Goal: Answer question/provide support

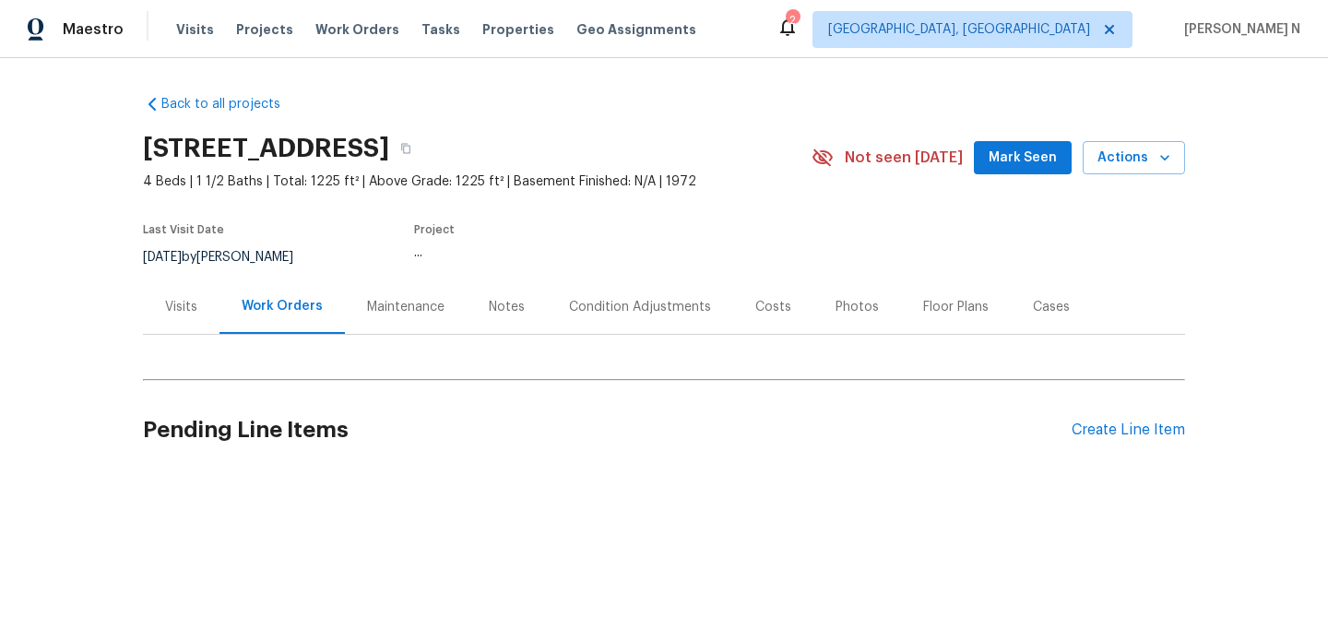
click at [385, 303] on div "Maintenance" at bounding box center [405, 307] width 77 height 18
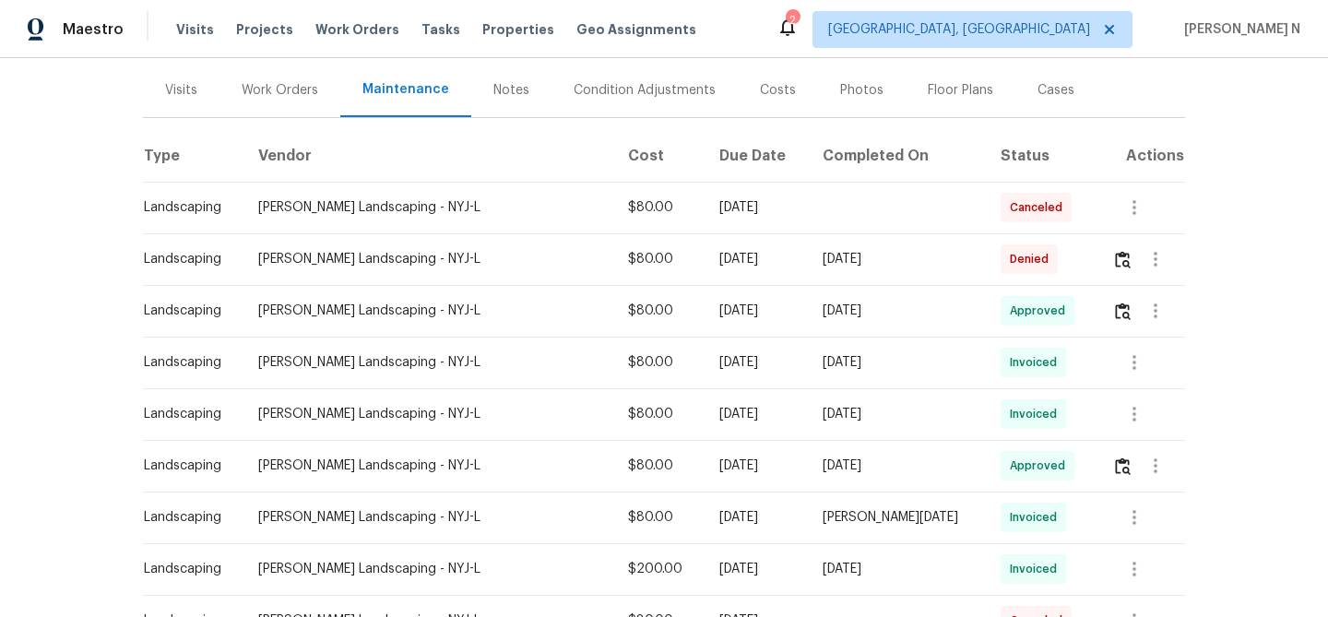
scroll to position [237, 0]
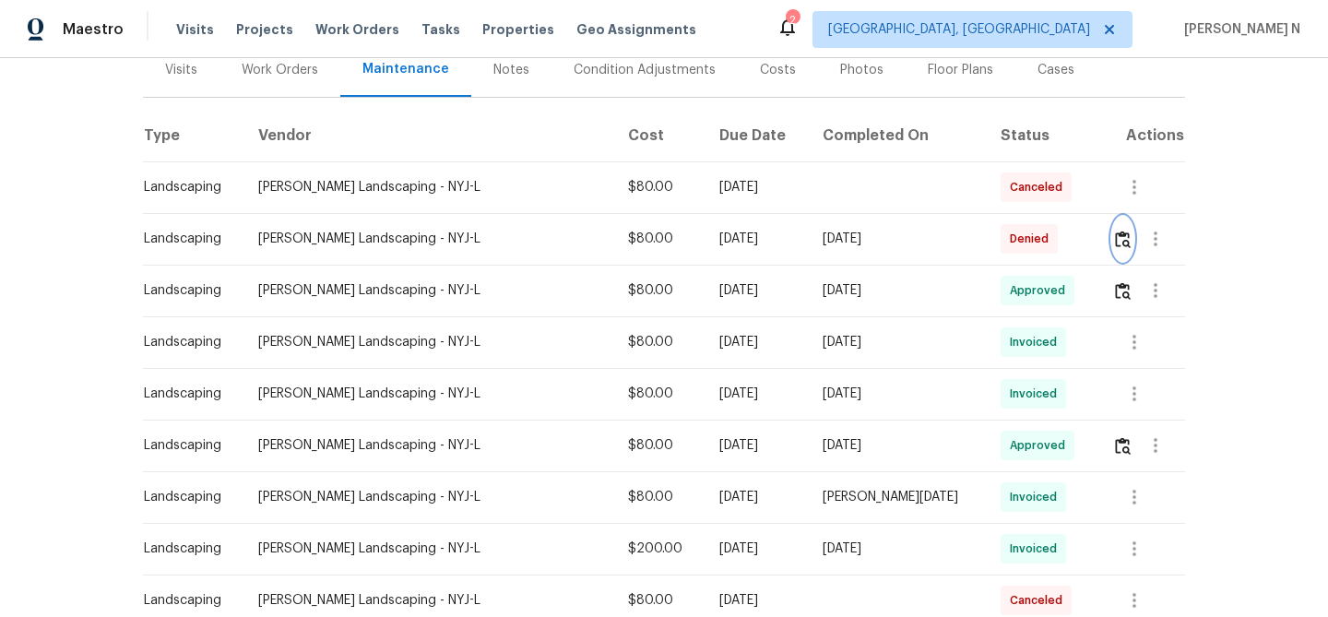
click at [1118, 239] on img "button" at bounding box center [1123, 240] width 16 height 18
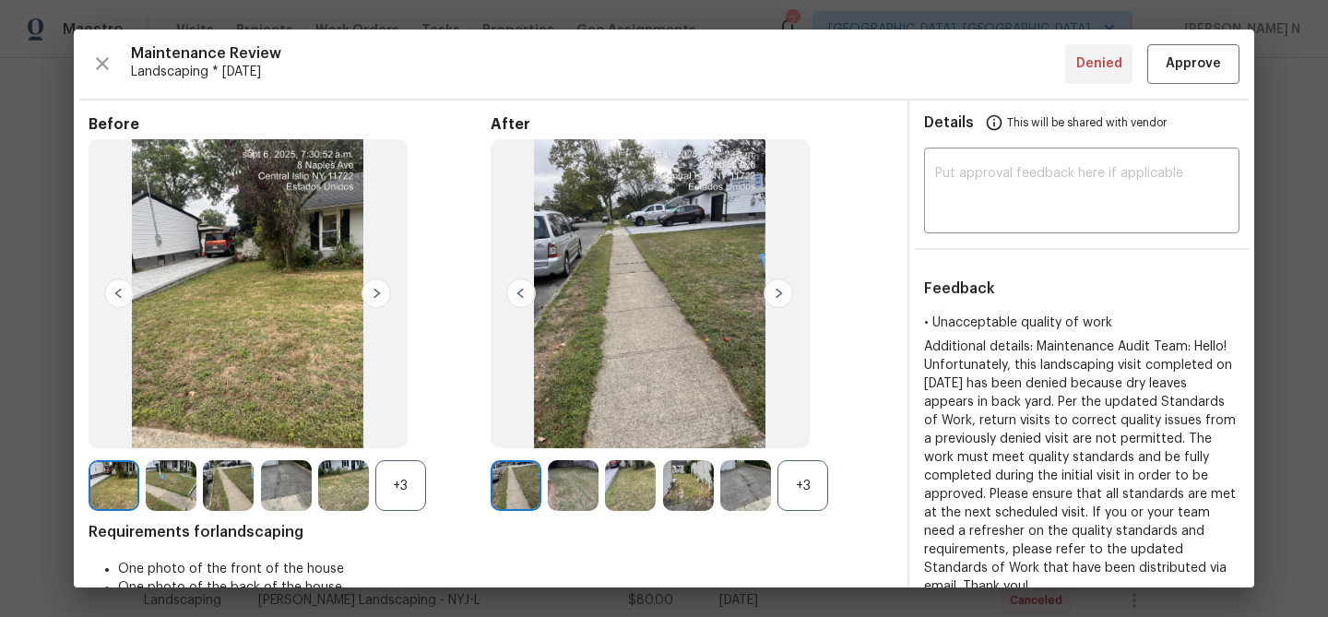
click at [834, 487] on div "+3" at bounding box center [692, 485] width 402 height 51
click at [818, 492] on div "+3" at bounding box center [802, 485] width 51 height 51
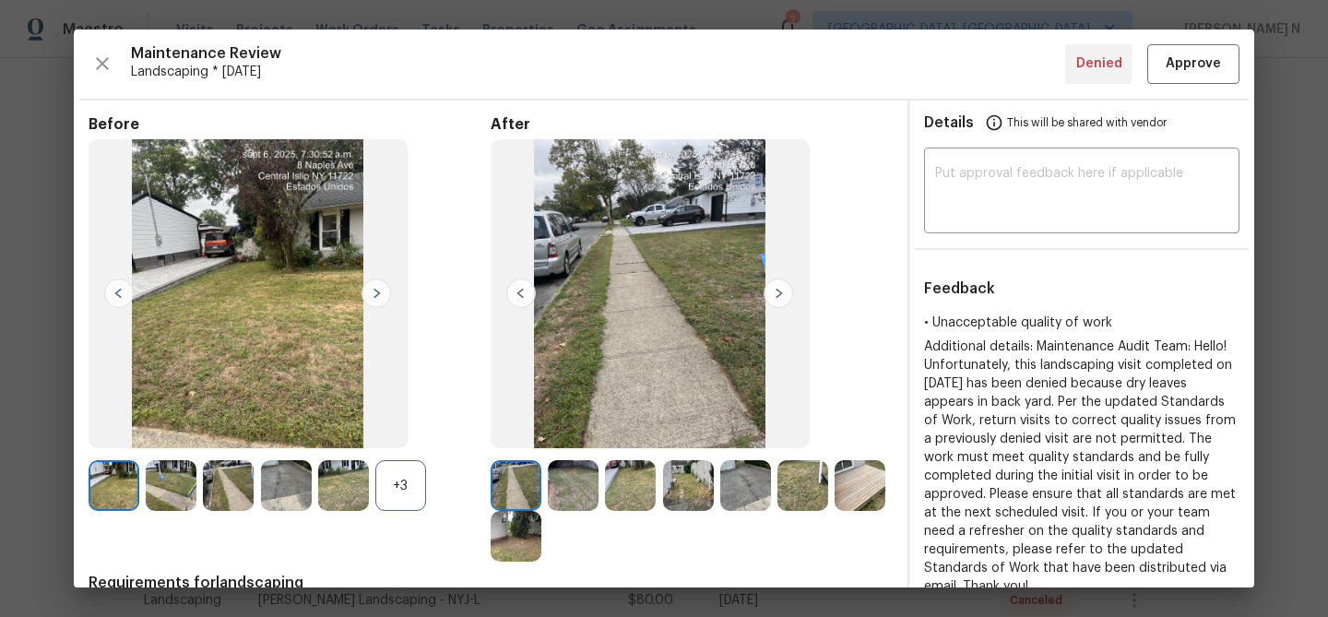
click at [399, 488] on div "+3" at bounding box center [400, 485] width 51 height 51
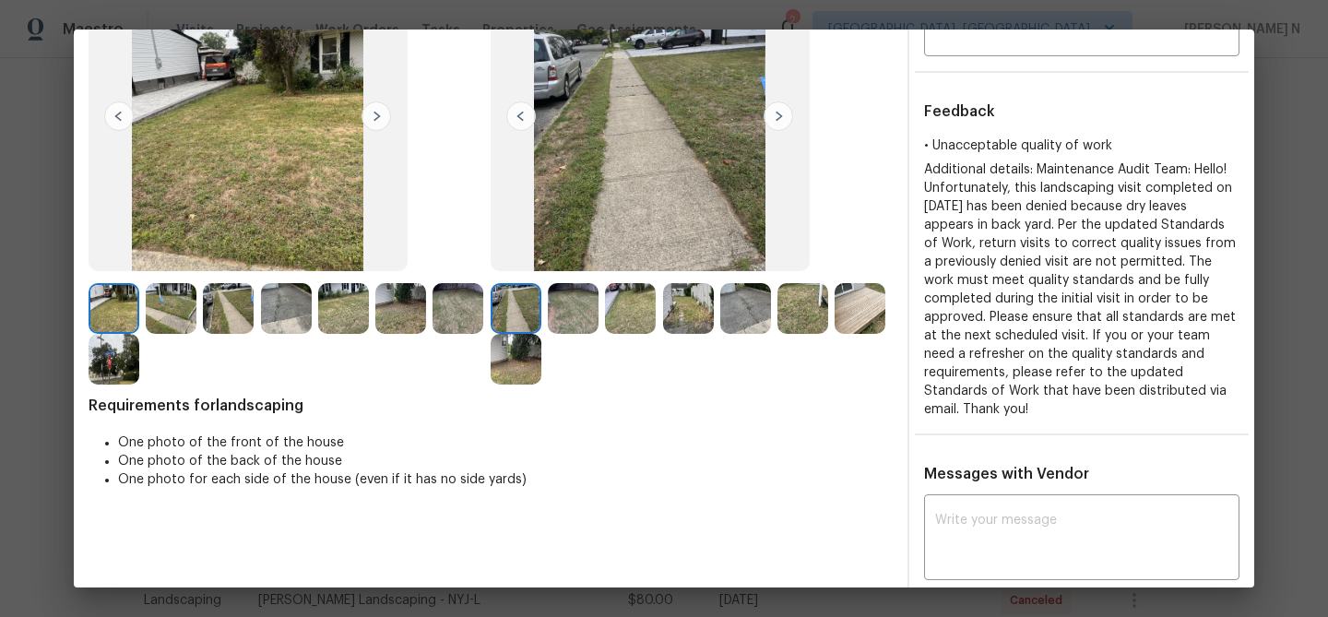
scroll to position [153, 0]
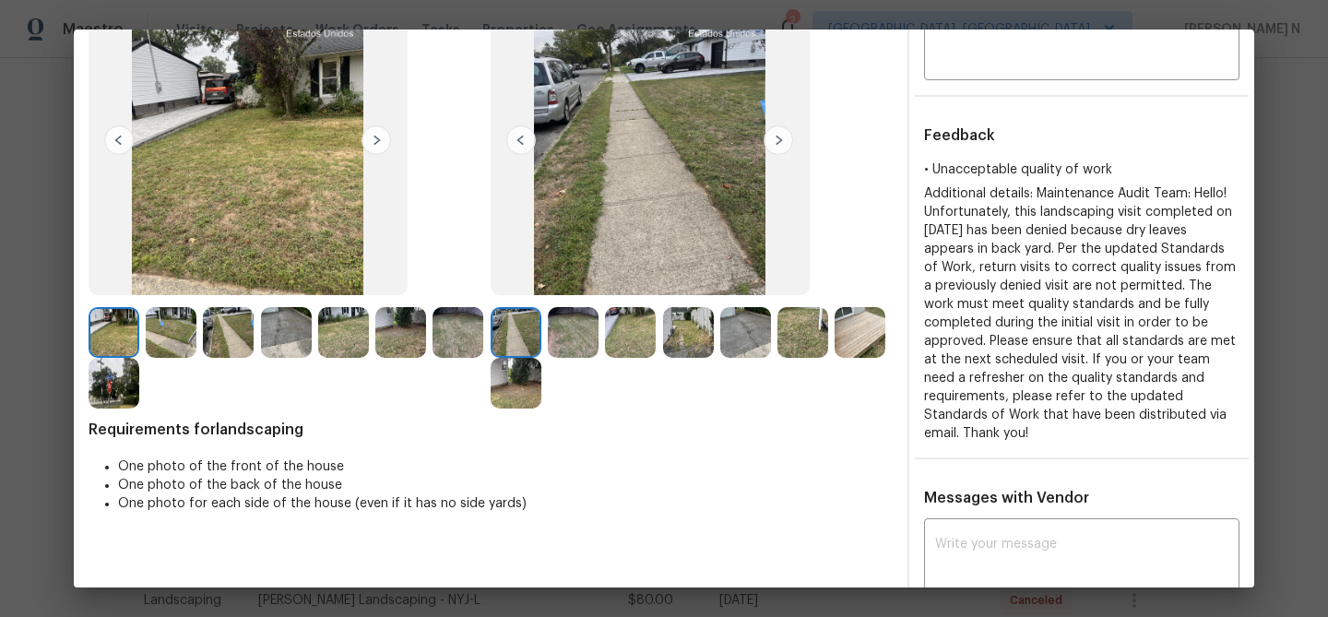
click at [853, 334] on img at bounding box center [860, 332] width 51 height 51
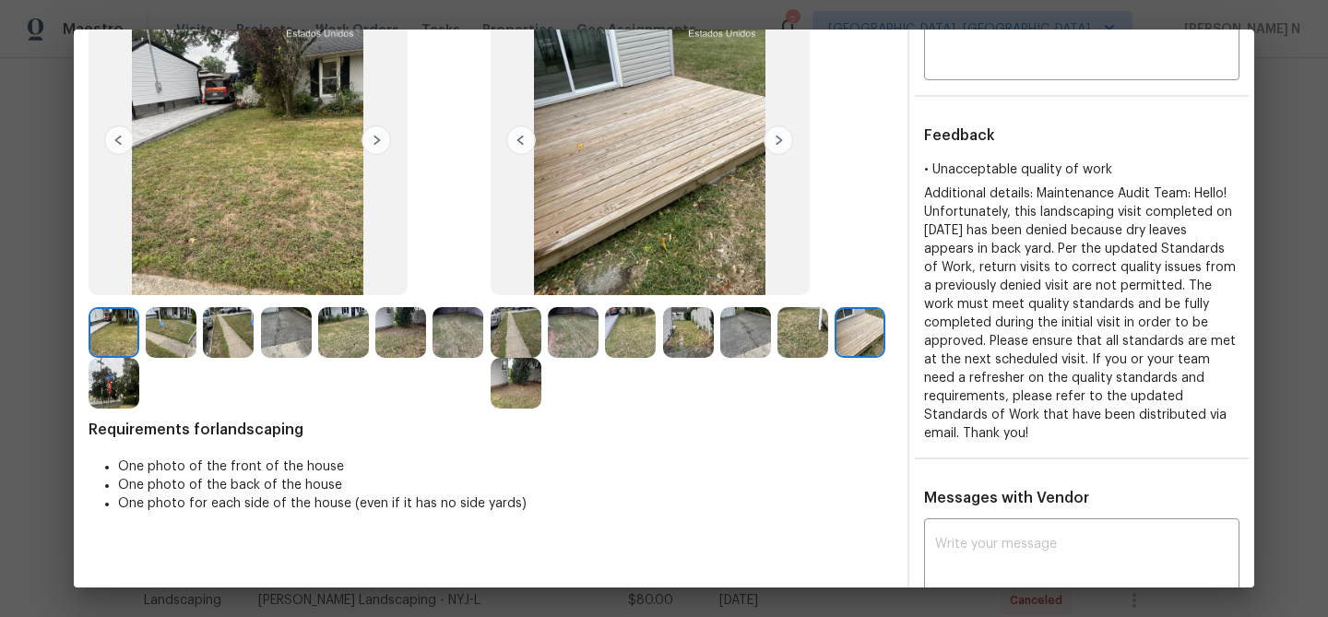
click at [583, 343] on img at bounding box center [573, 332] width 51 height 51
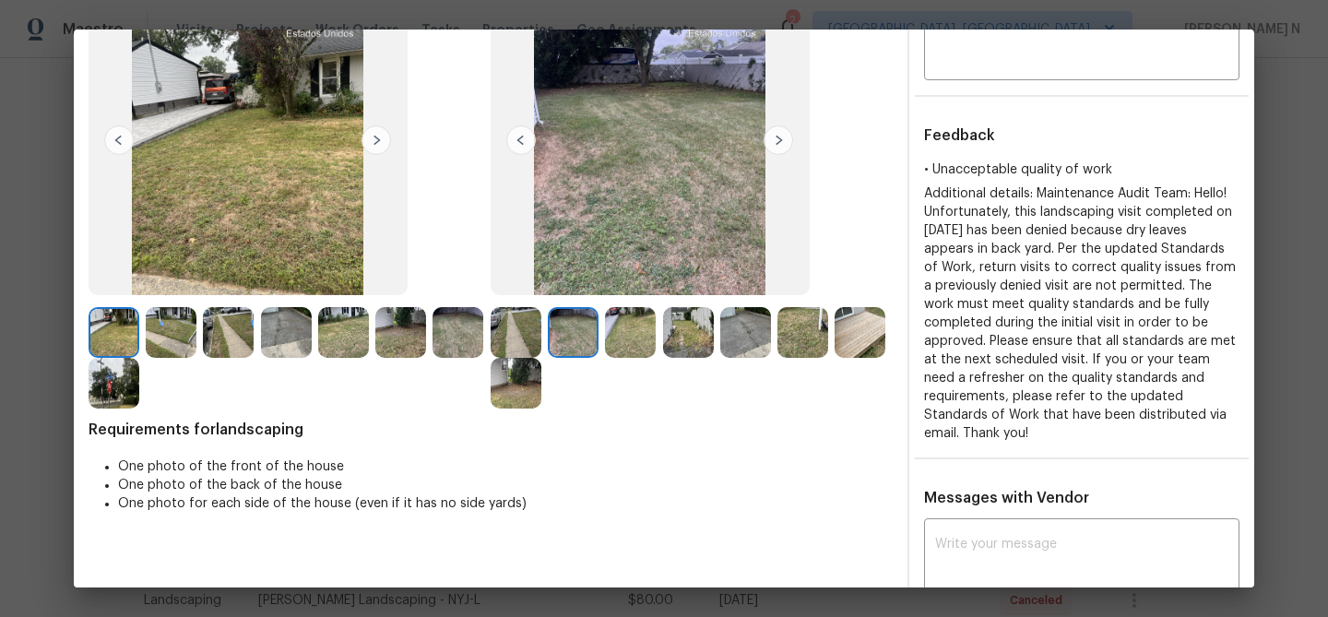
click at [520, 382] on img at bounding box center [516, 383] width 51 height 51
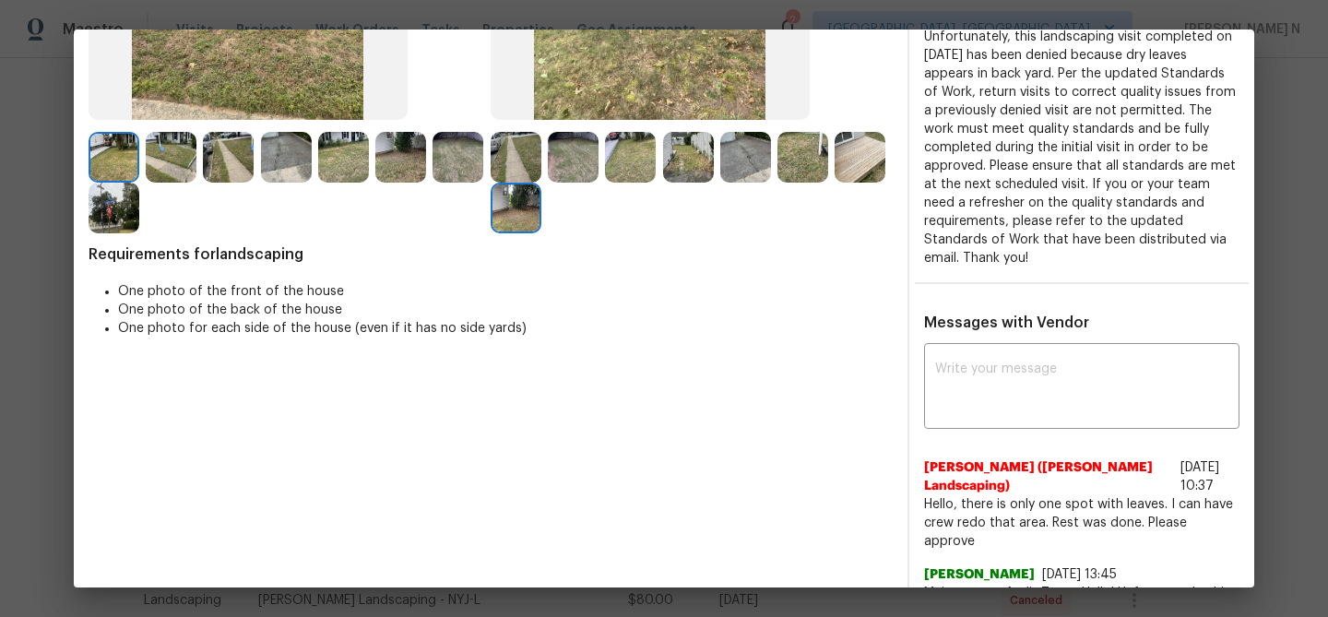
scroll to position [421, 0]
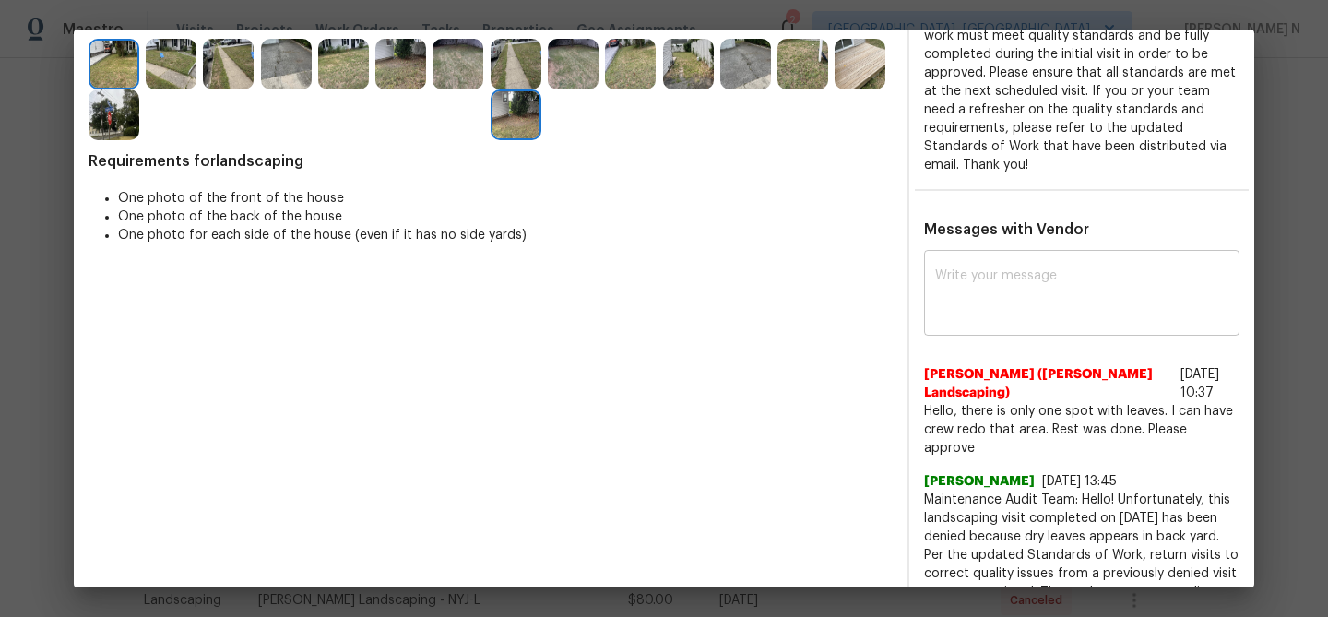
click at [1016, 255] on div "x ​" at bounding box center [1081, 295] width 315 height 81
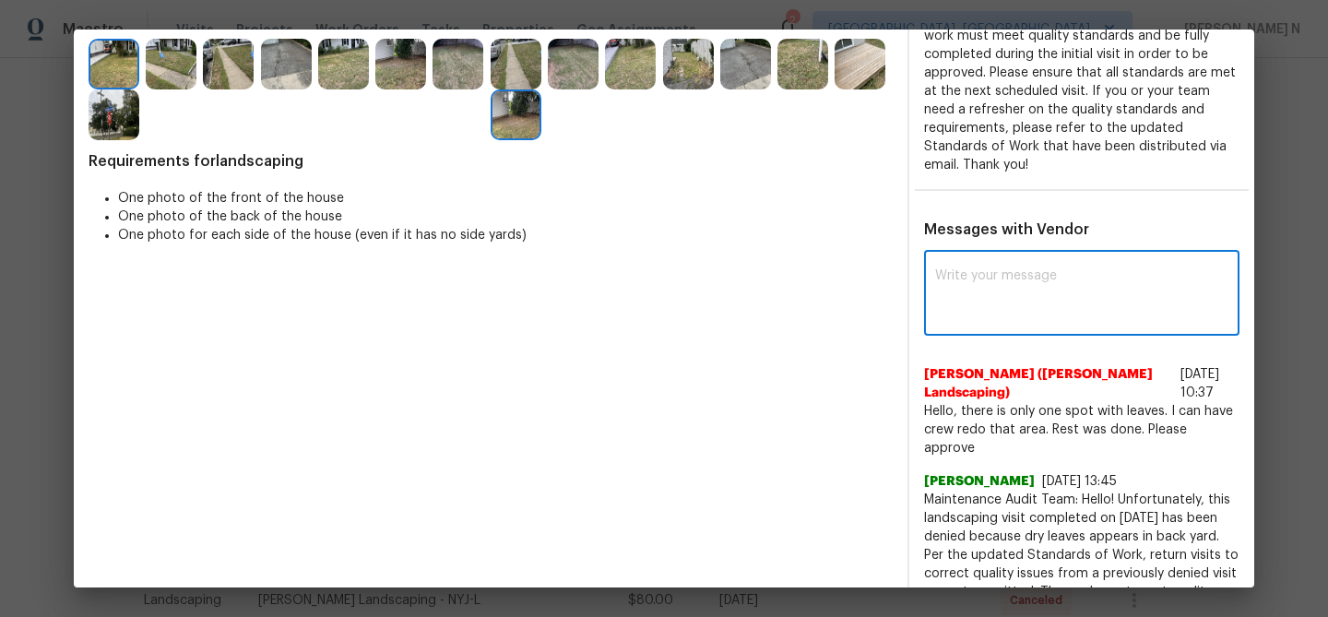
paste textarea "Maintenance Audit Team: Hello! Thank you for the feedback after further review …"
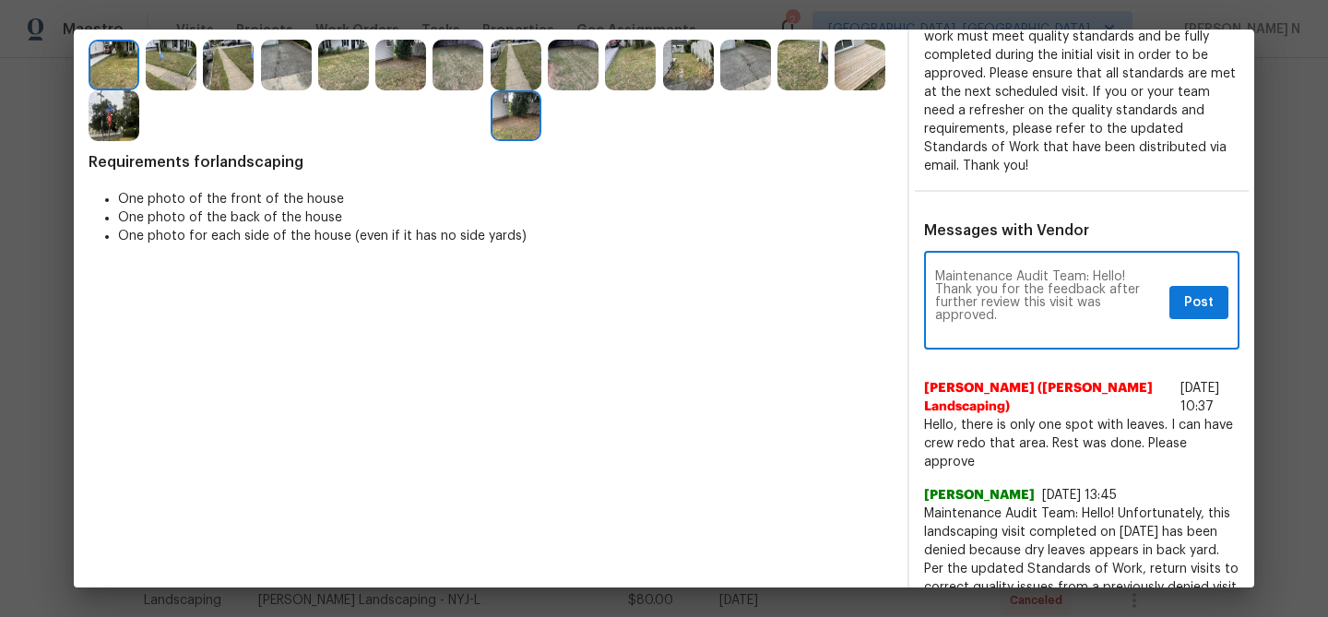
scroll to position [0, 0]
type textarea "Maintenance Audit Team: Hello! Thank you for the feedback after further review …"
click at [1194, 297] on button "Post" at bounding box center [1198, 303] width 59 height 34
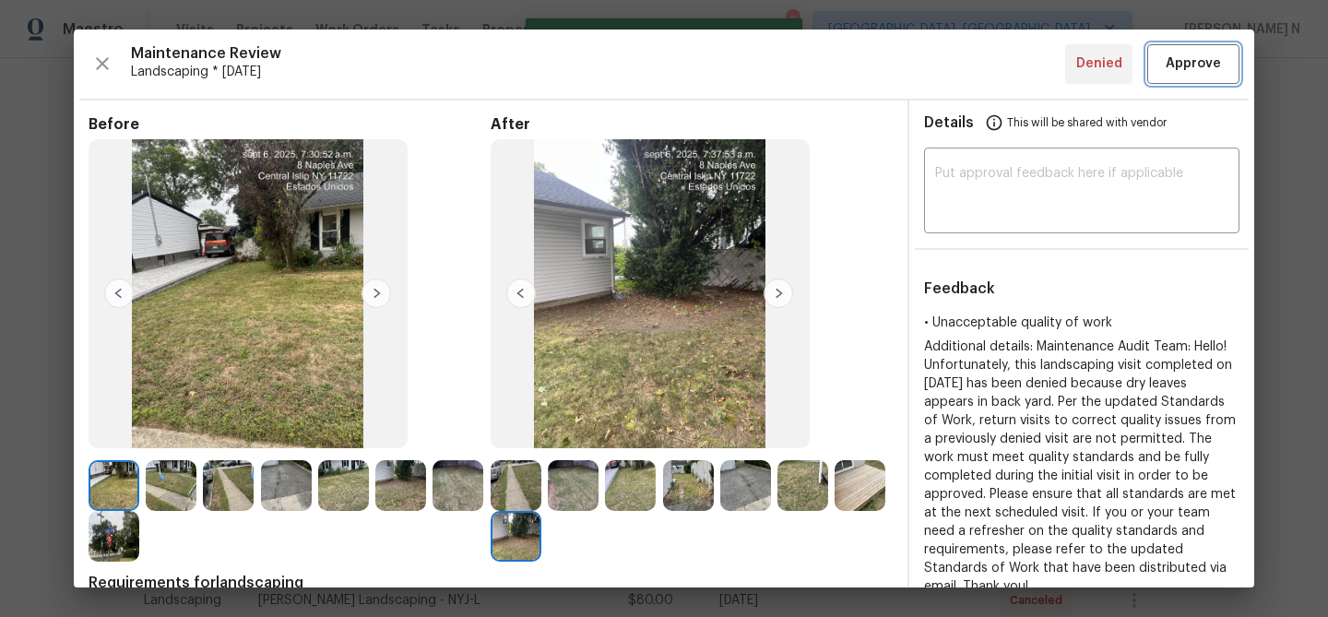
click at [1173, 62] on span "Approve" at bounding box center [1193, 64] width 55 height 23
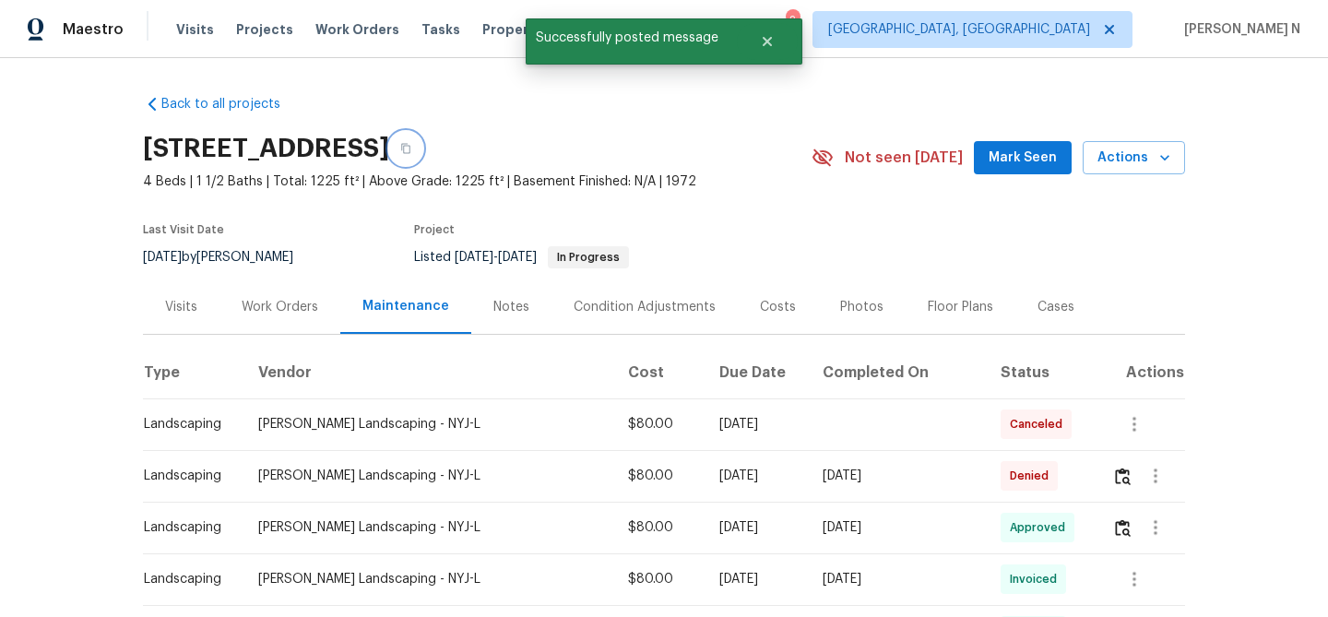
click at [422, 145] on button "button" at bounding box center [405, 148] width 33 height 33
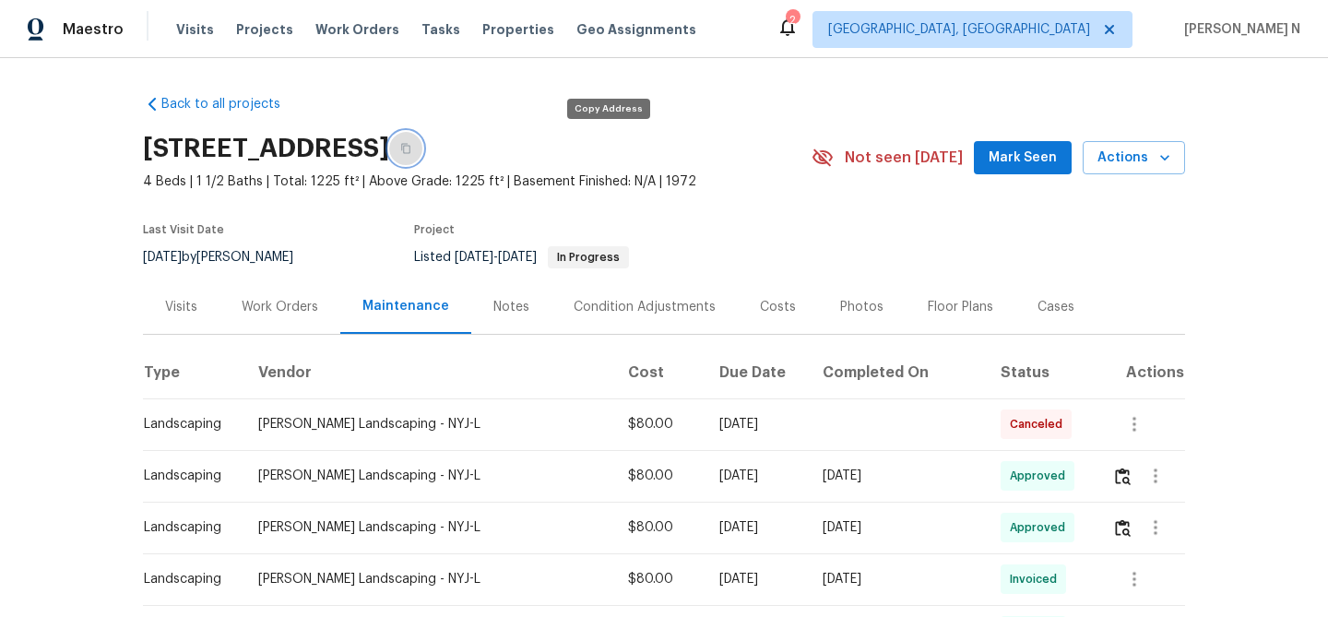
click at [422, 137] on button "button" at bounding box center [405, 148] width 33 height 33
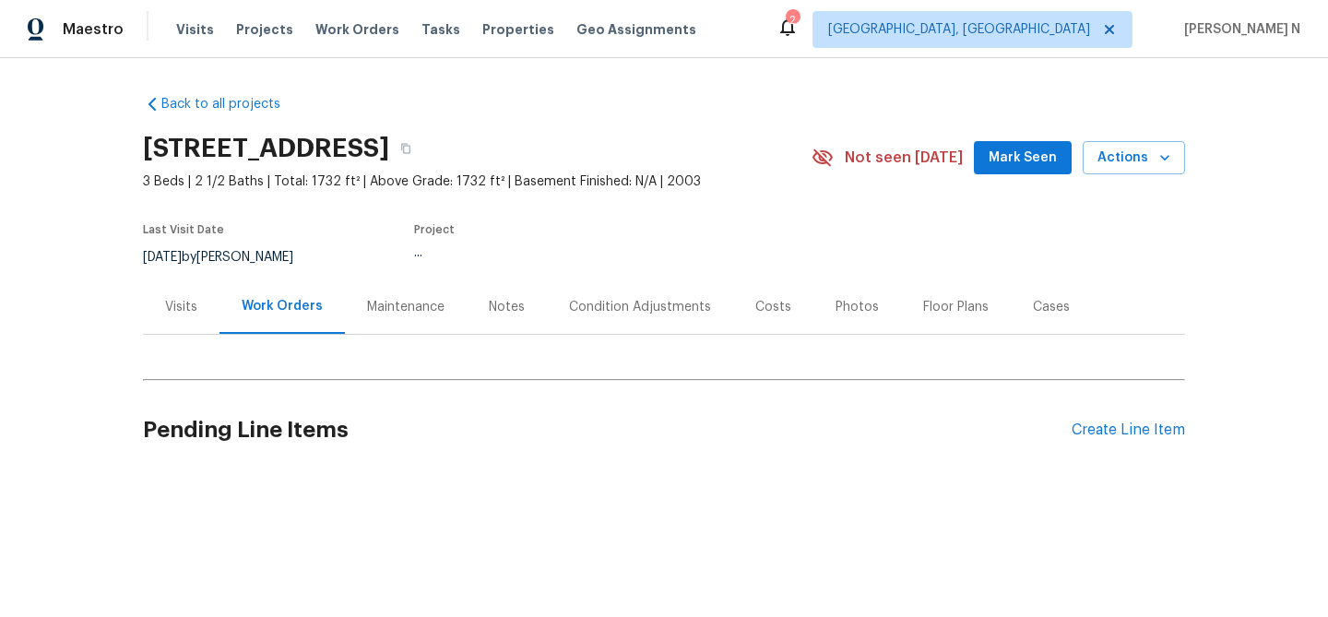
click at [383, 326] on div "Maintenance" at bounding box center [406, 306] width 122 height 54
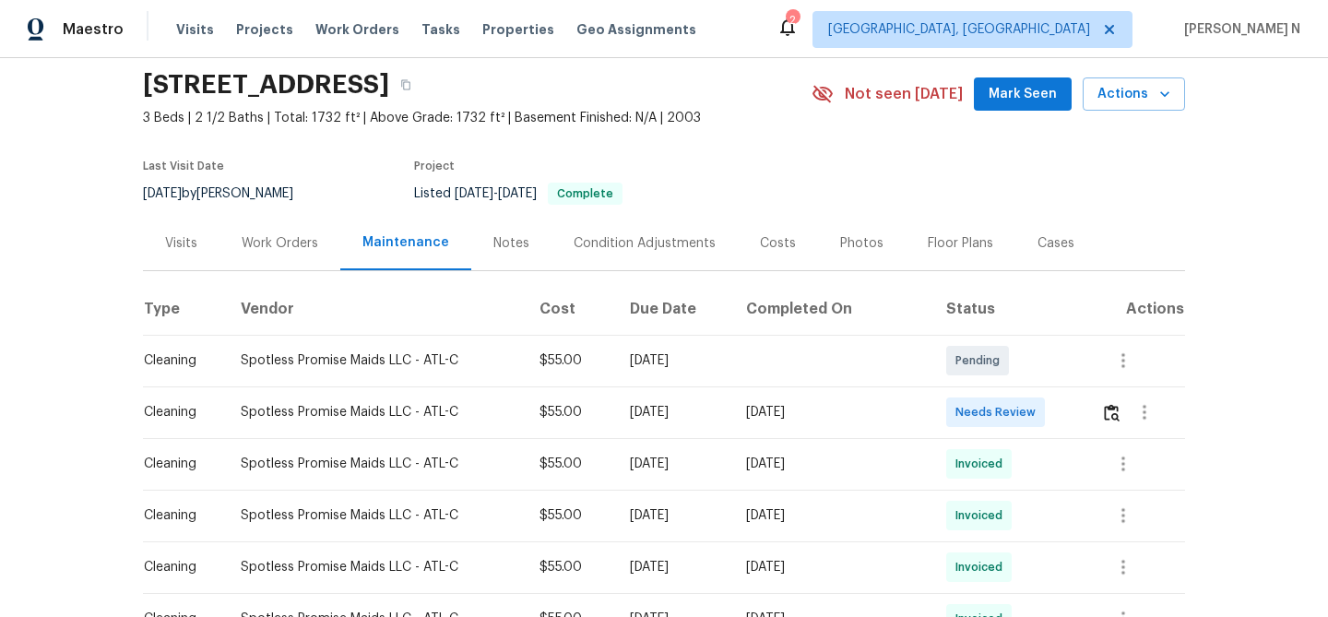
scroll to position [135, 0]
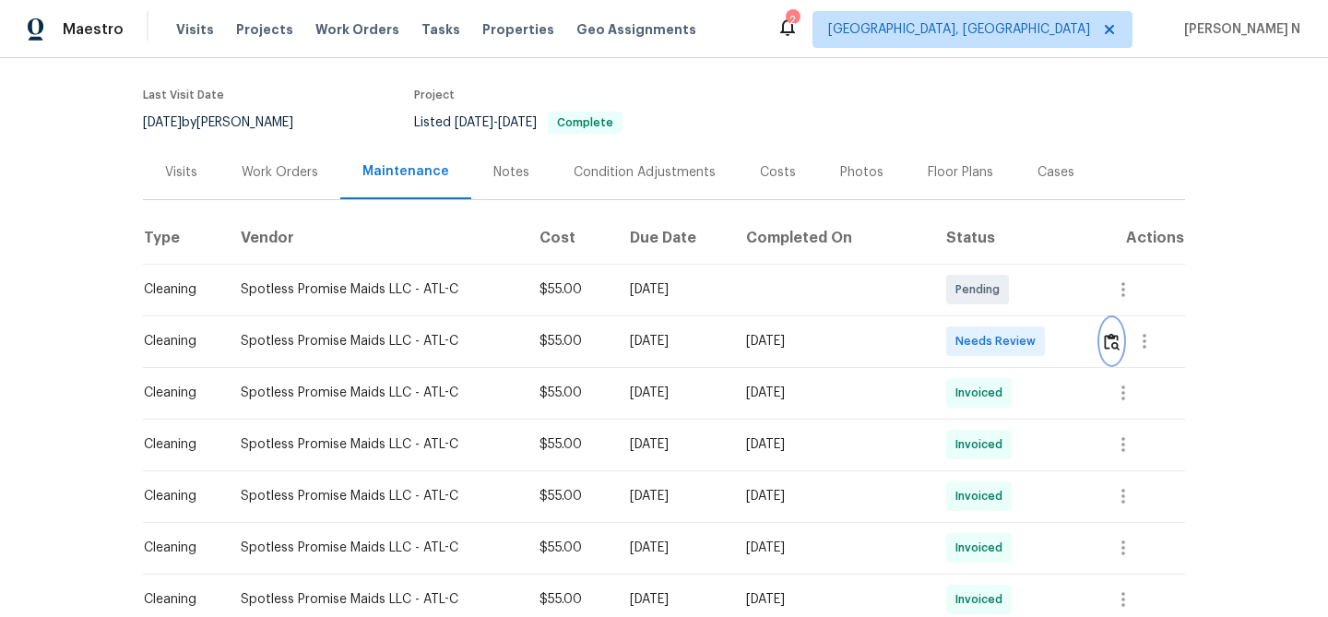
click at [1109, 358] on button "button" at bounding box center [1111, 341] width 21 height 44
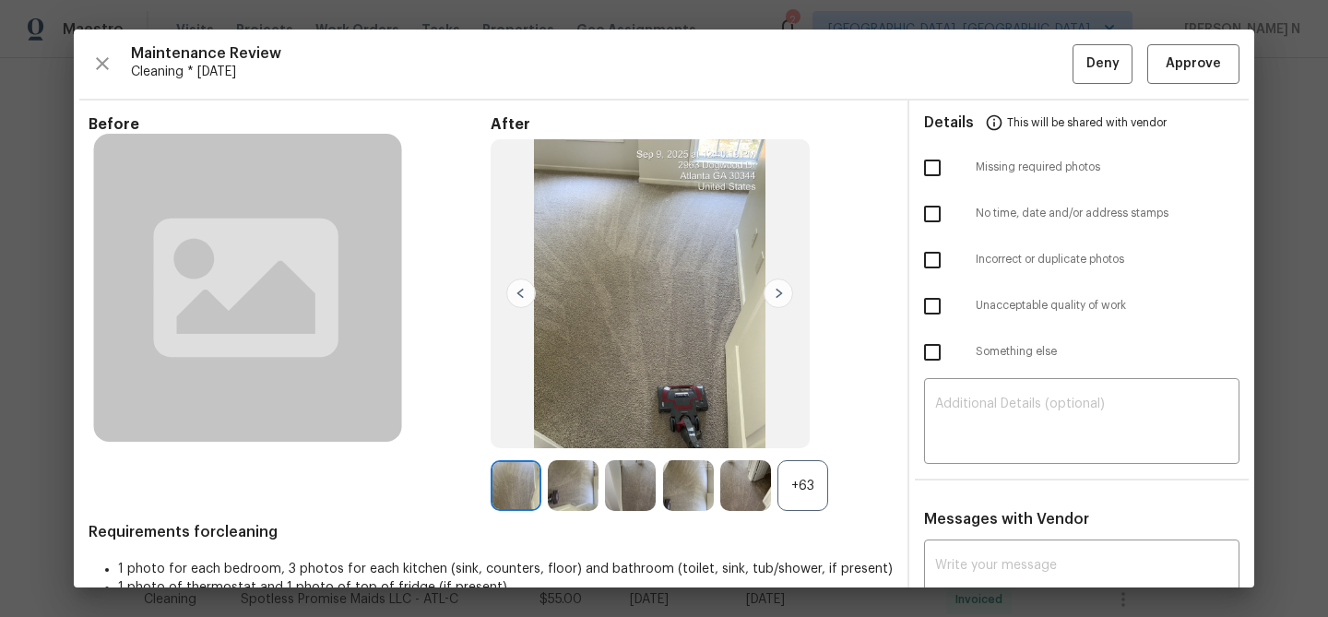
click at [793, 473] on div "+63" at bounding box center [802, 485] width 51 height 51
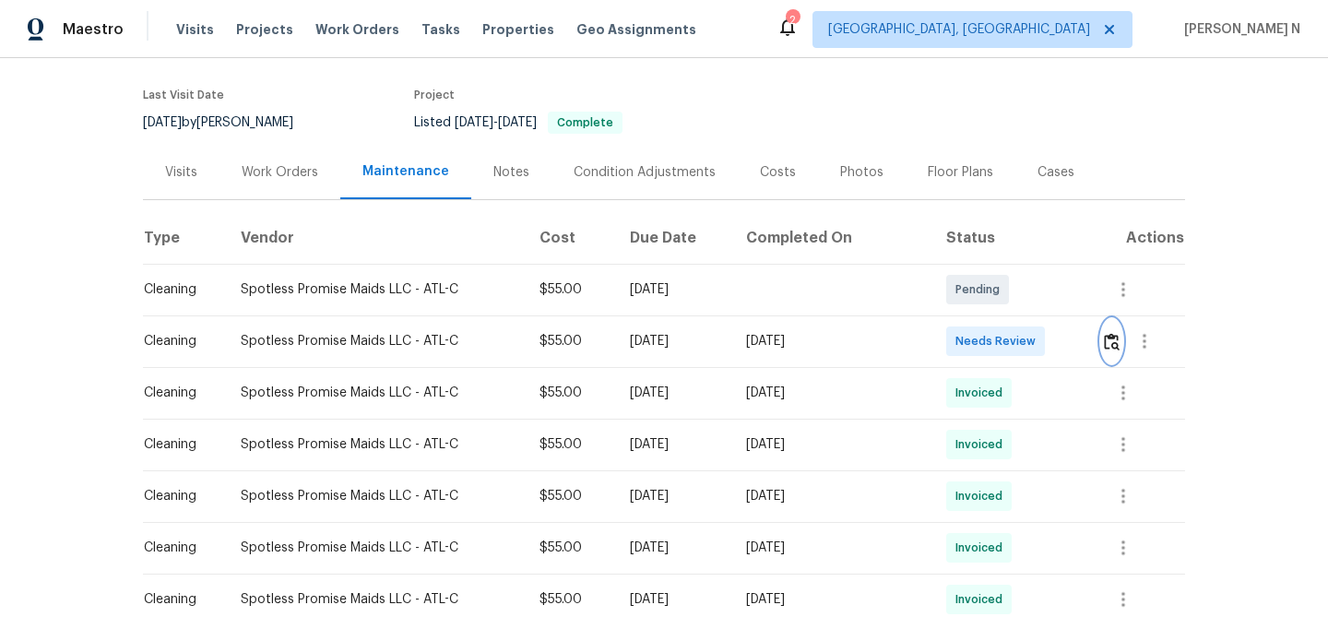
scroll to position [0, 0]
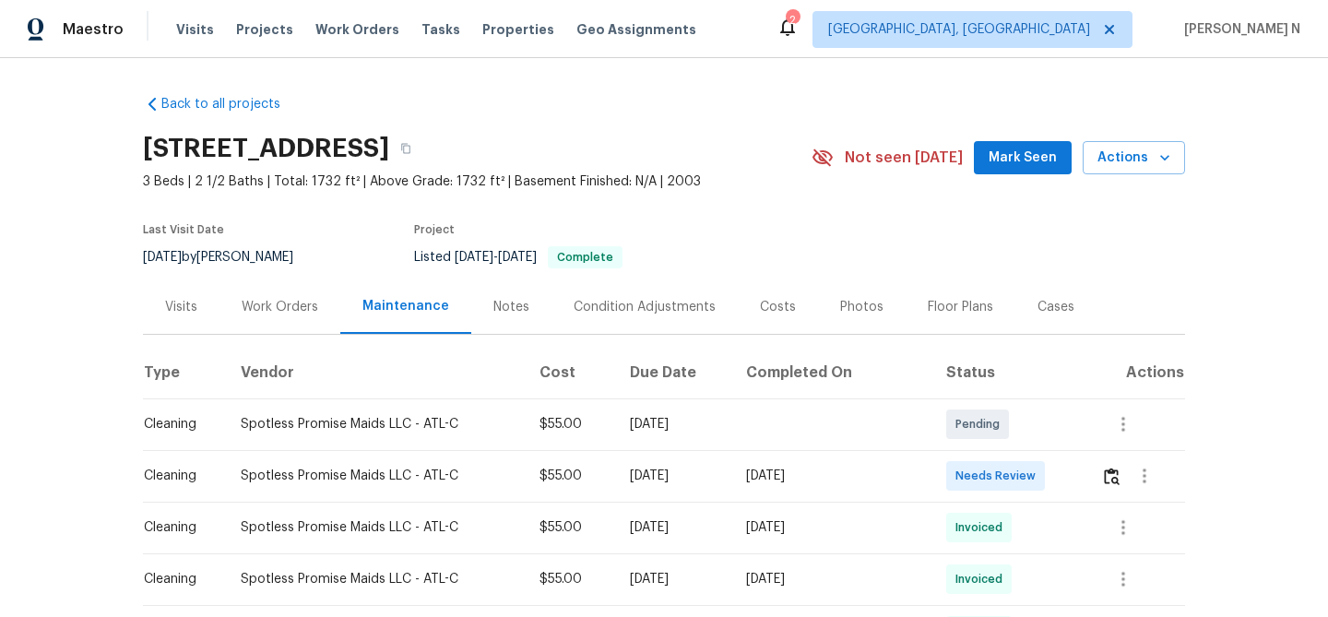
click at [791, 191] on section "20 Pine Canyon Dr SW Unit 15, Atlanta, GA 30331 3 Beds | 2 1/2 Baths | Total: 1…" at bounding box center [664, 201] width 1042 height 155
click at [422, 149] on button "button" at bounding box center [405, 148] width 33 height 33
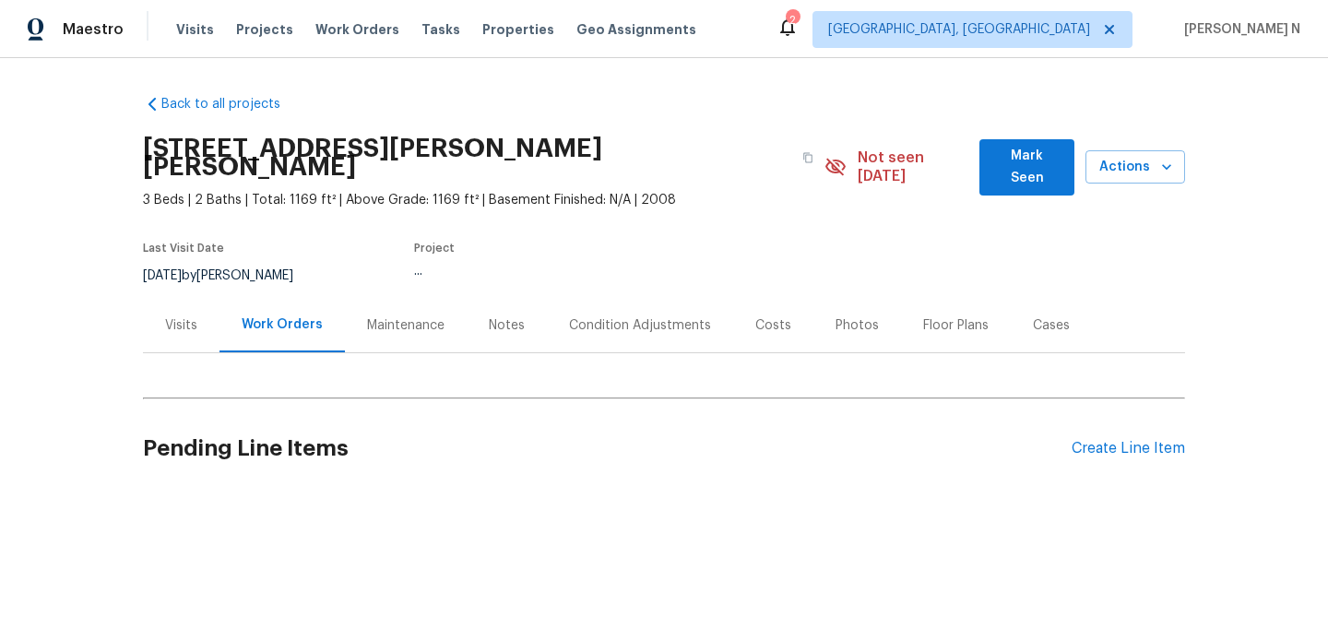
click at [381, 316] on div "Maintenance" at bounding box center [405, 325] width 77 height 18
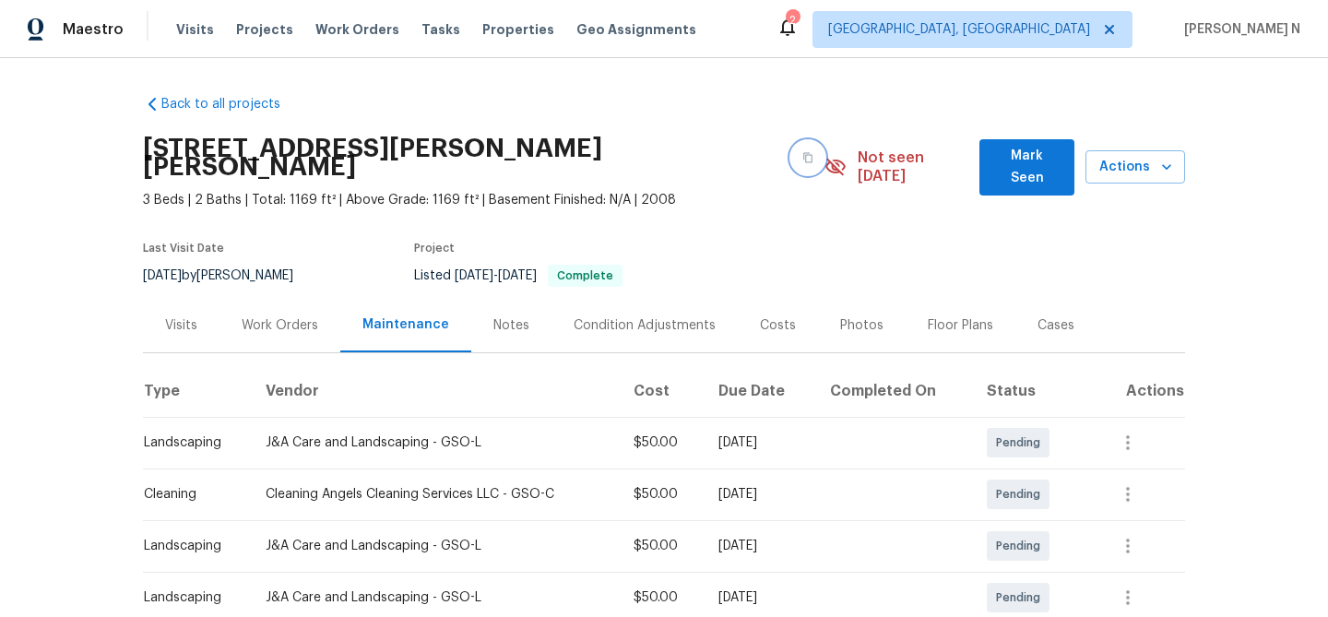
click at [802, 152] on icon "button" at bounding box center [807, 157] width 11 height 11
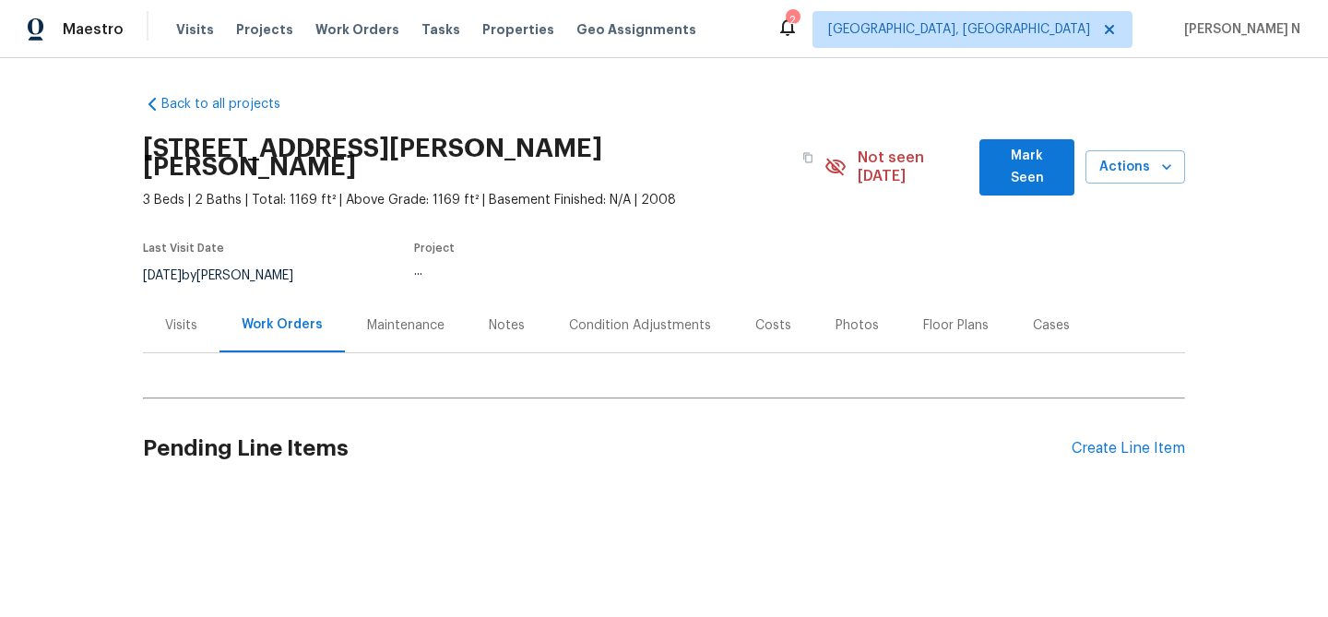
click at [399, 319] on div "Maintenance" at bounding box center [406, 325] width 122 height 54
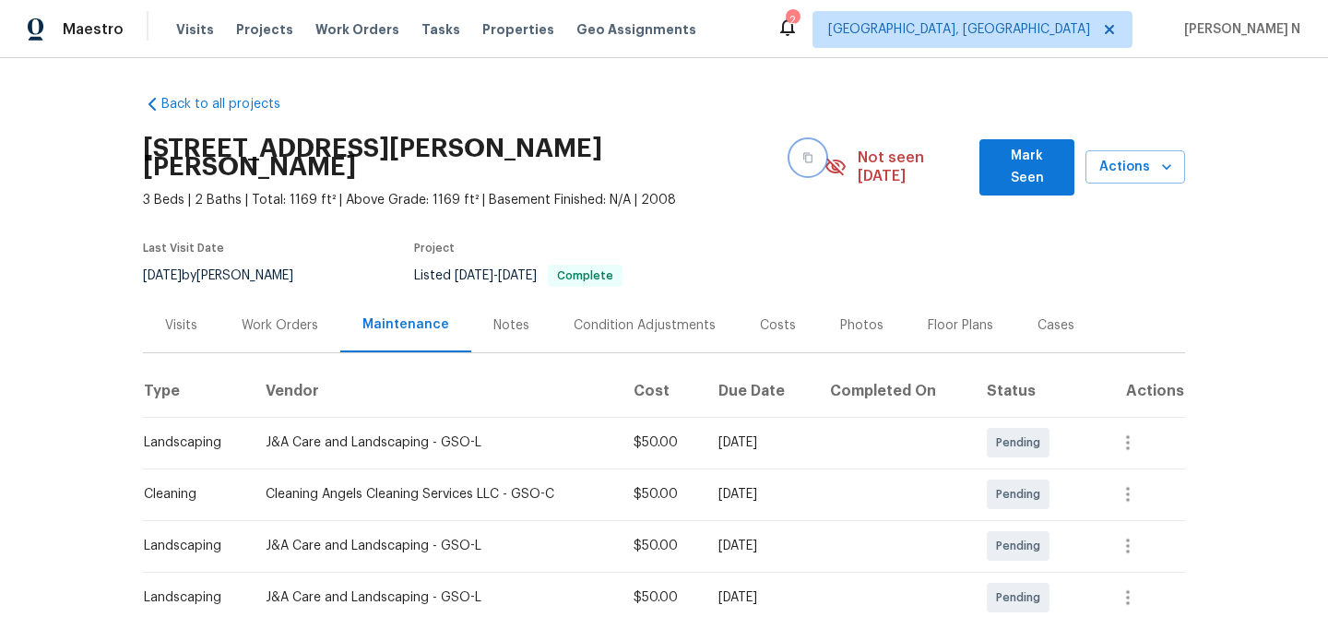
click at [802, 152] on icon "button" at bounding box center [807, 157] width 11 height 11
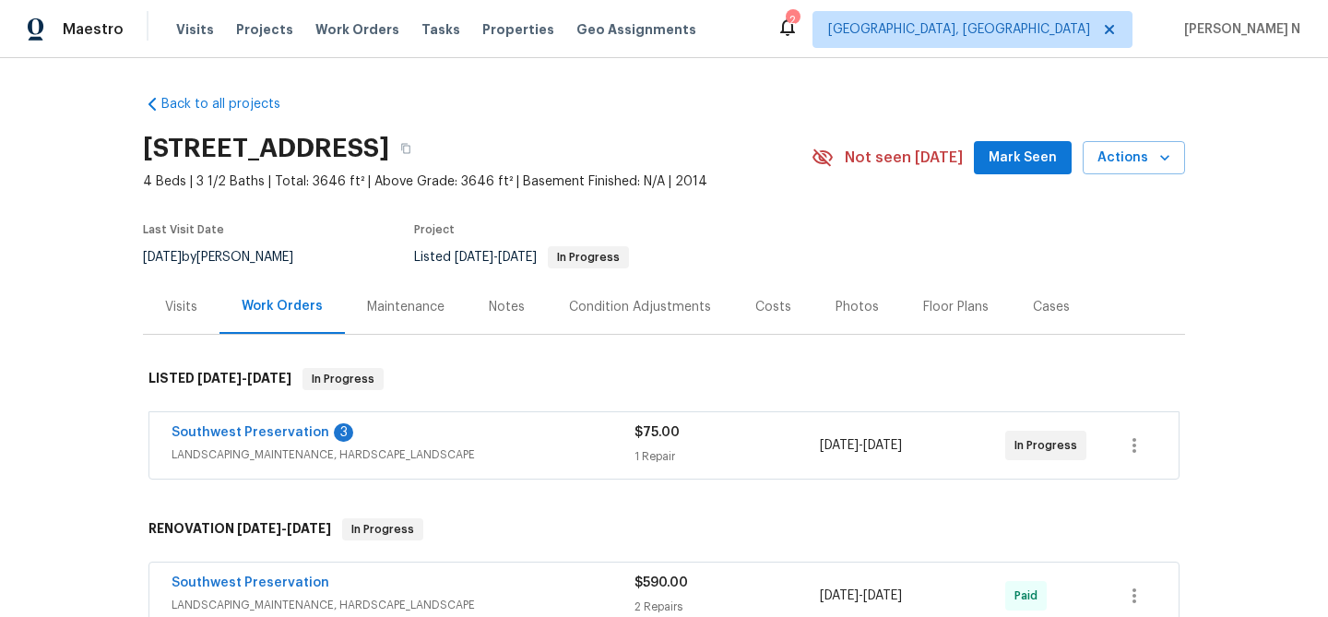
click at [415, 313] on div "Maintenance" at bounding box center [405, 307] width 77 height 18
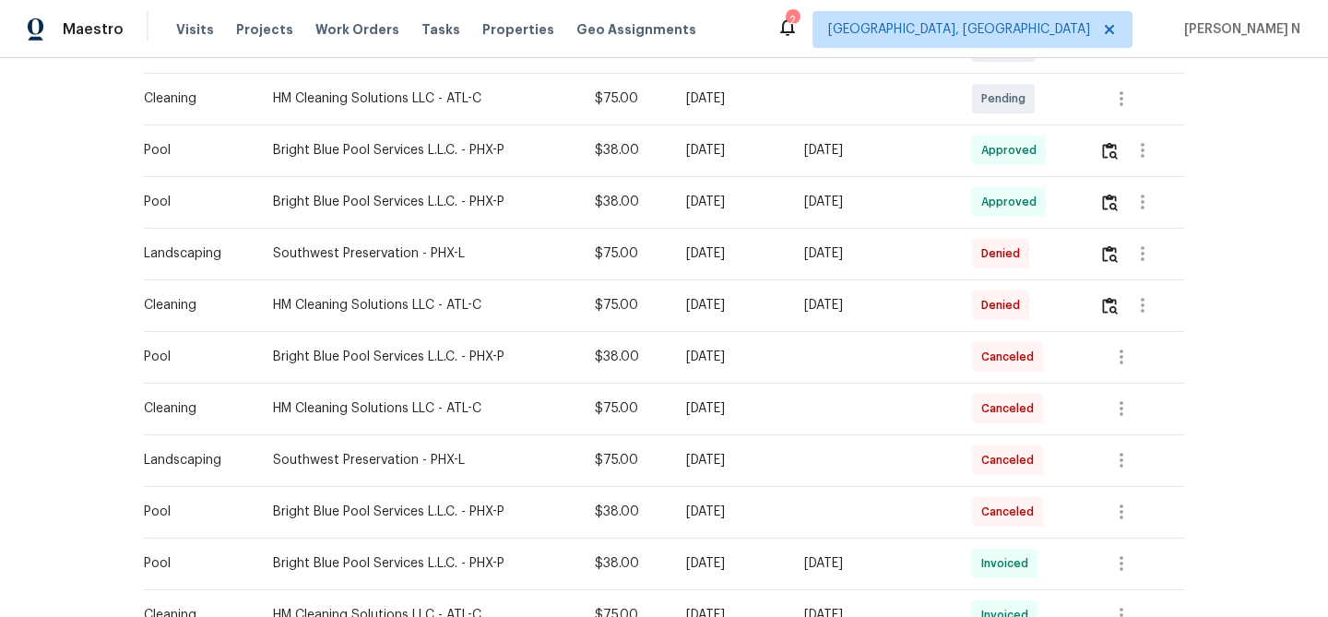
scroll to position [482, 0]
click at [1109, 306] on img "button" at bounding box center [1110, 304] width 16 height 18
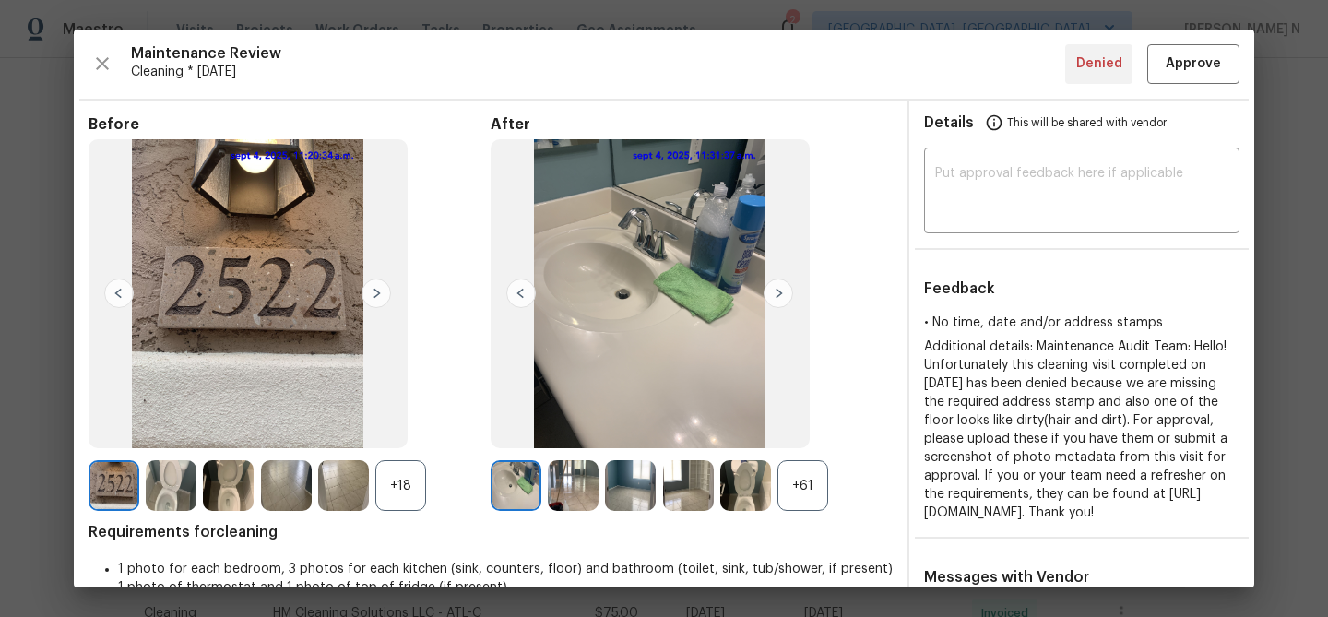
click at [806, 469] on div "+61" at bounding box center [802, 485] width 51 height 51
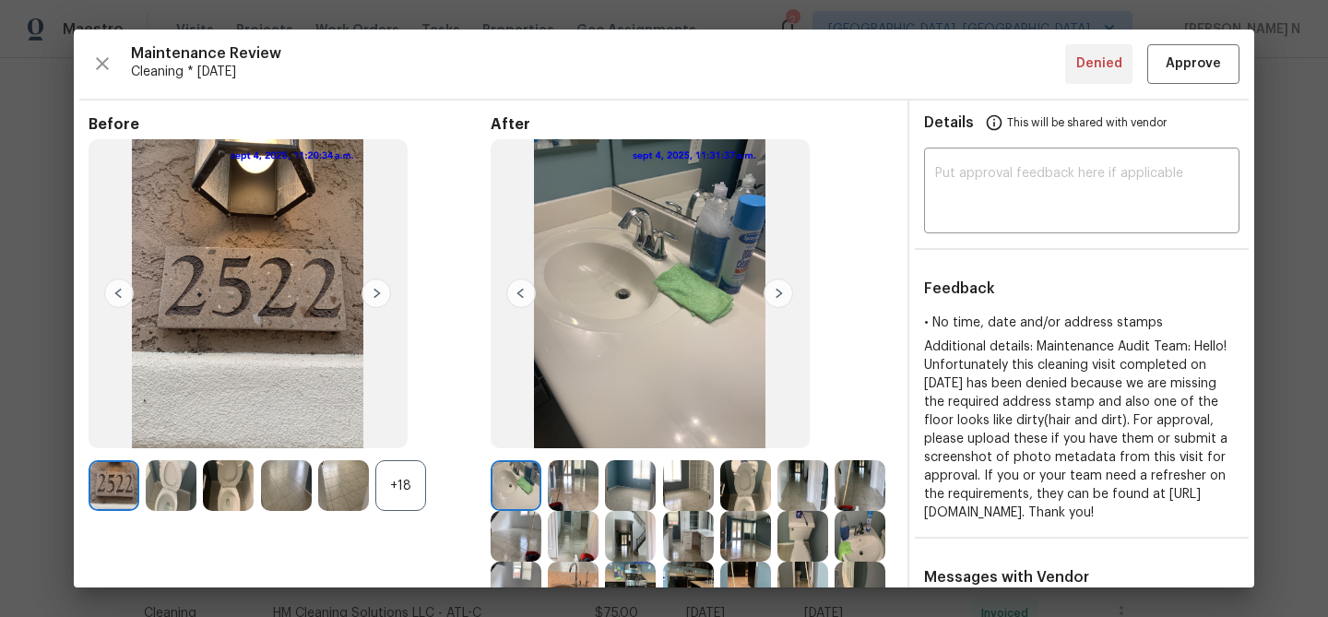
click at [418, 498] on div "+18" at bounding box center [400, 485] width 51 height 51
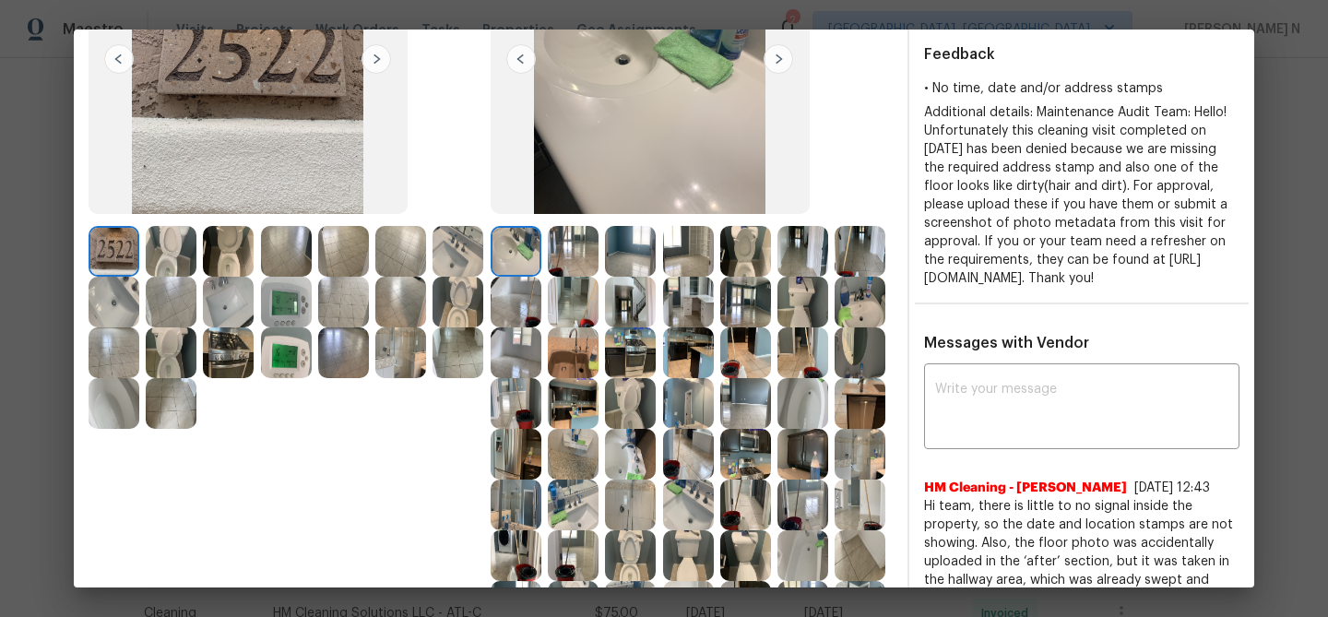
scroll to position [255, 0]
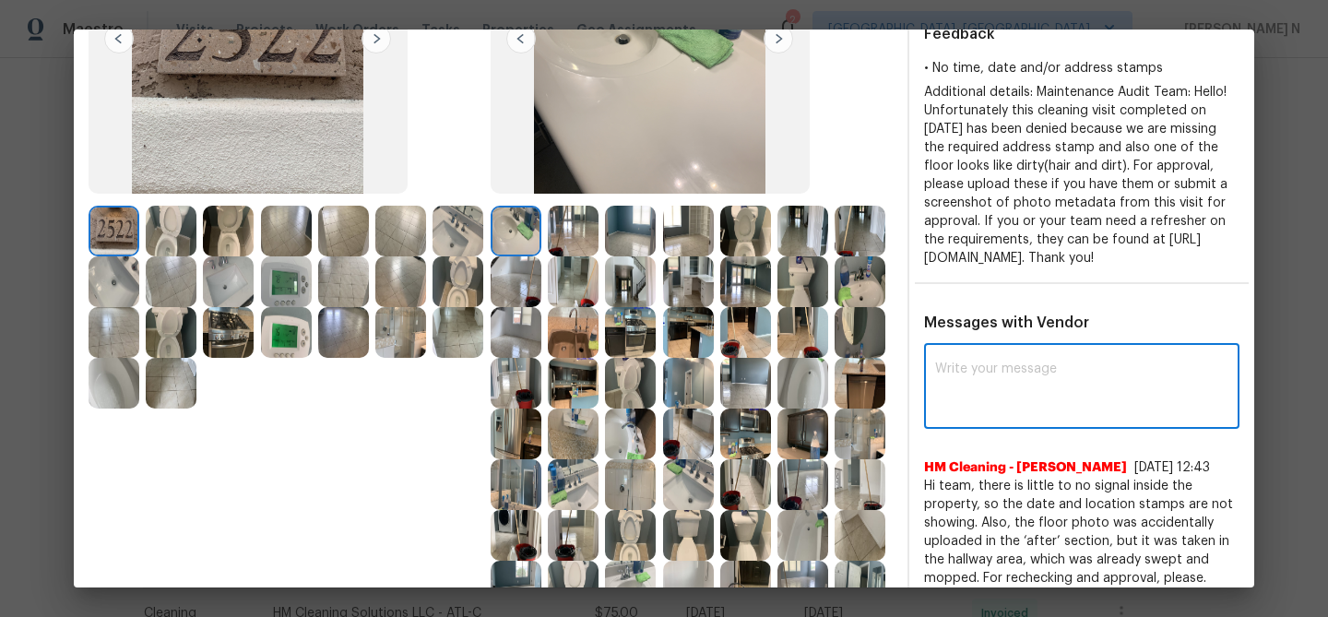
click at [1099, 410] on textarea at bounding box center [1081, 388] width 293 height 52
paste textarea "Maintenance Audit Team: Hello! Thank you for the feedback after further review …"
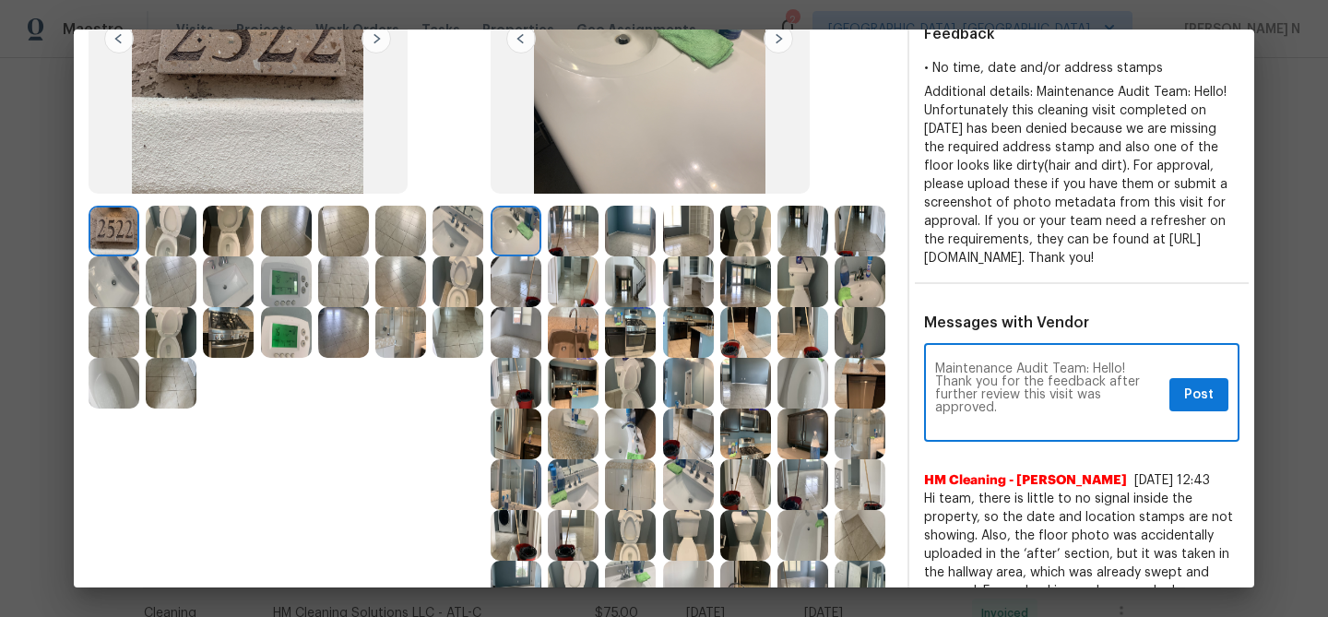
scroll to position [0, 0]
type textarea "Maintenance Audit Team: Hello! Thank you for the feedback after further review …"
click at [1192, 407] on span "Post" at bounding box center [1199, 395] width 30 height 23
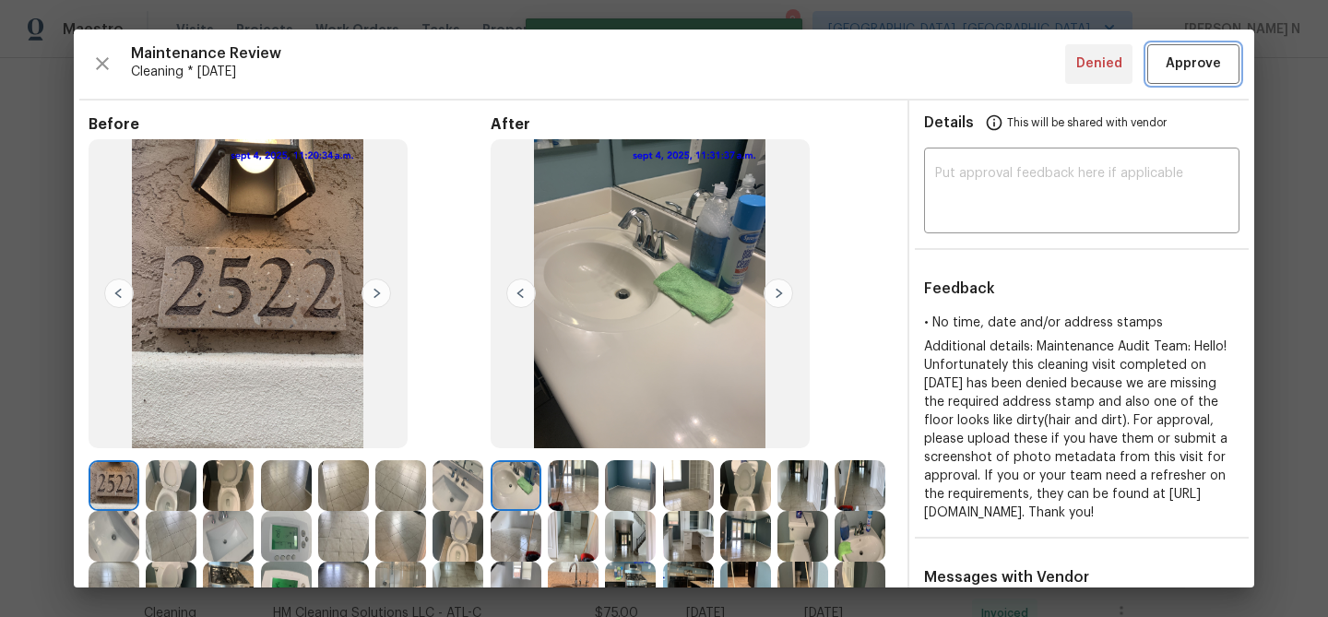
click at [1180, 74] on span "Approve" at bounding box center [1193, 64] width 55 height 23
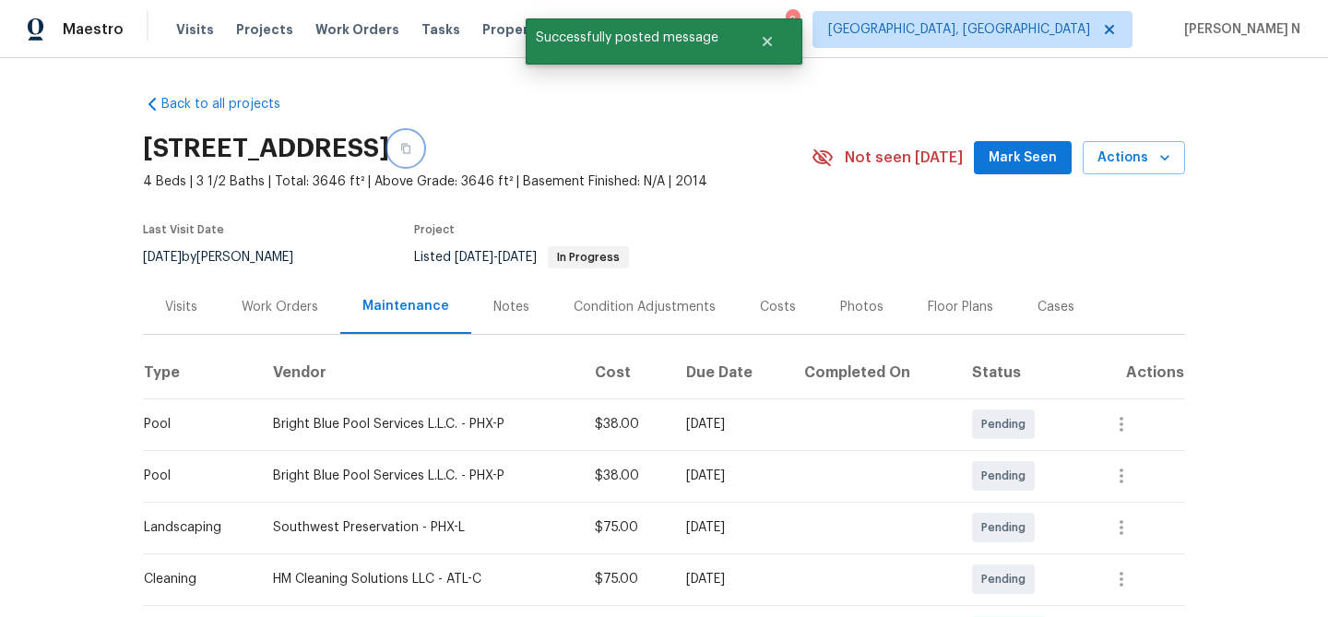
click at [422, 160] on button "button" at bounding box center [405, 148] width 33 height 33
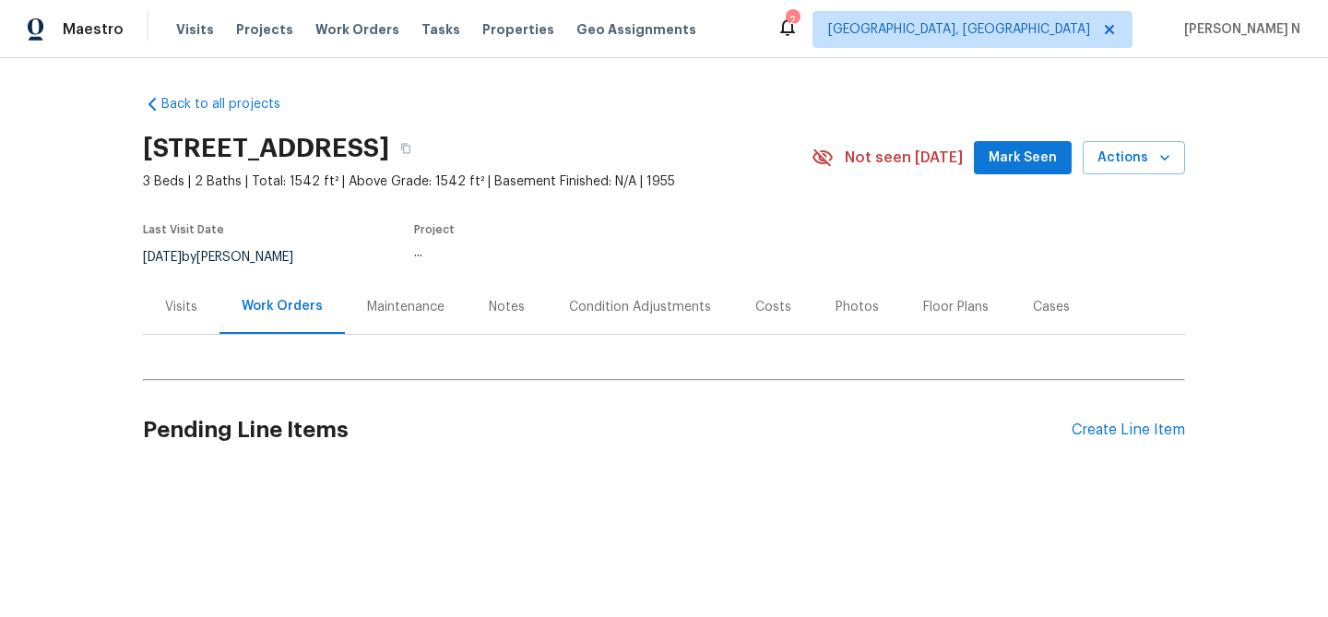
click at [356, 307] on div "Maintenance" at bounding box center [406, 306] width 122 height 54
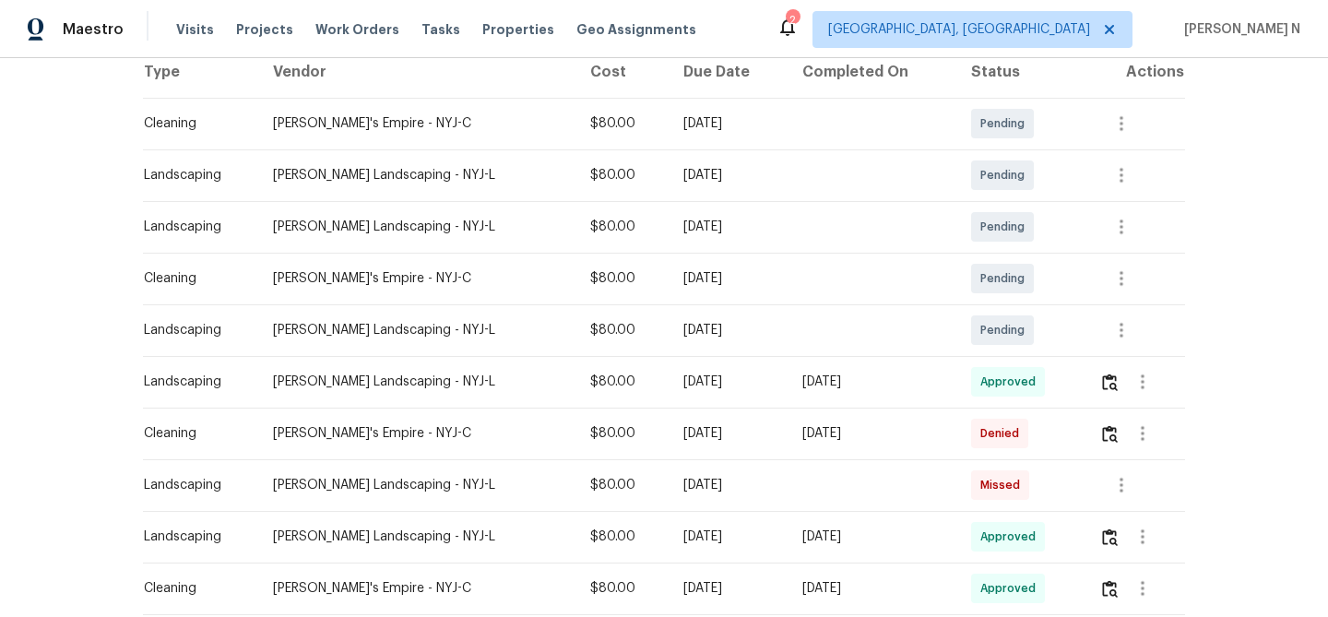
scroll to position [312, 0]
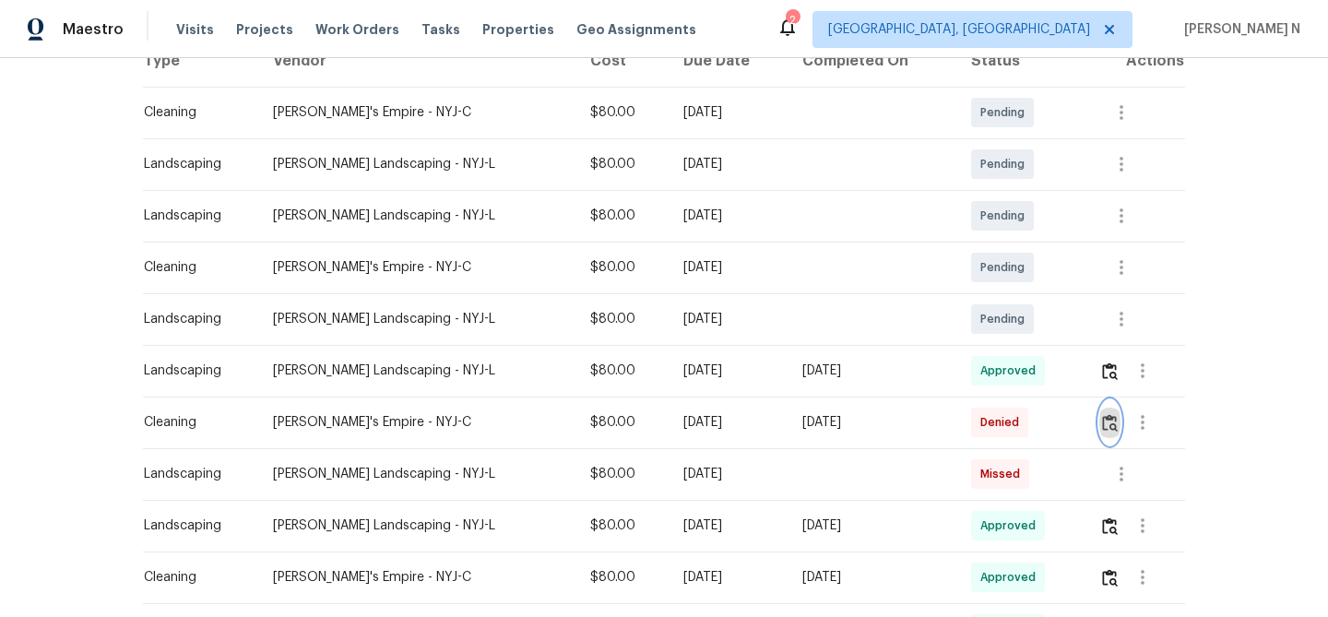
click at [1117, 423] on img "button" at bounding box center [1110, 423] width 16 height 18
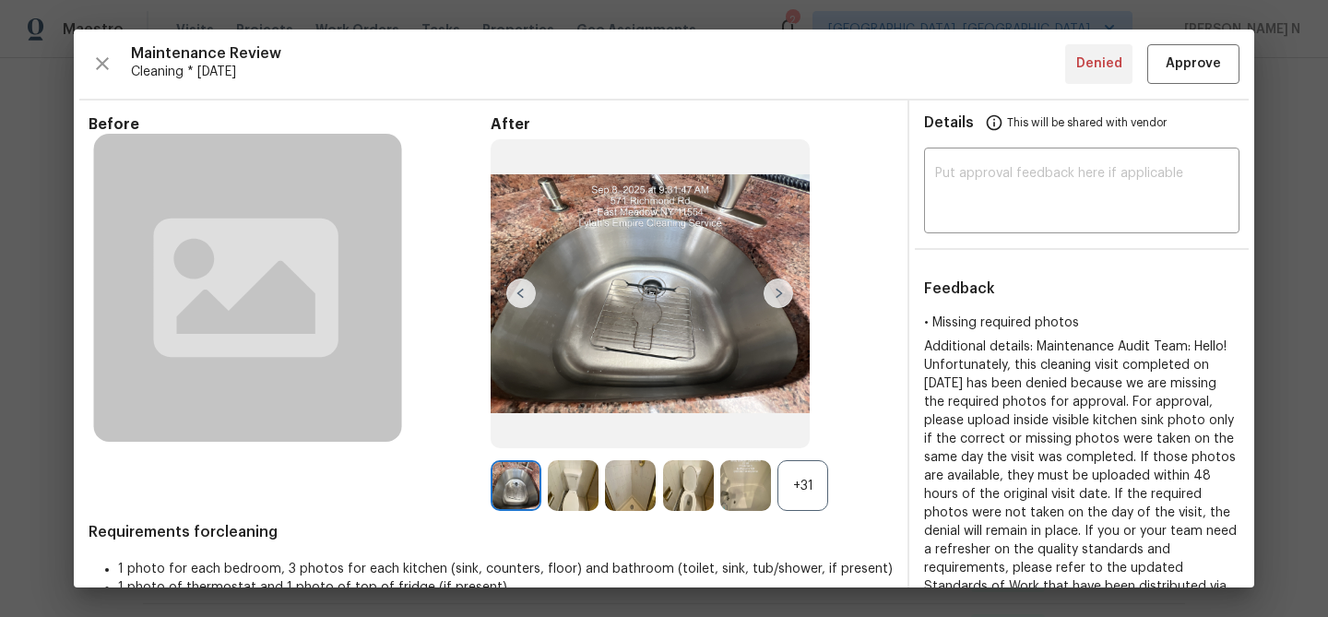
click at [799, 490] on div "+31" at bounding box center [802, 485] width 51 height 51
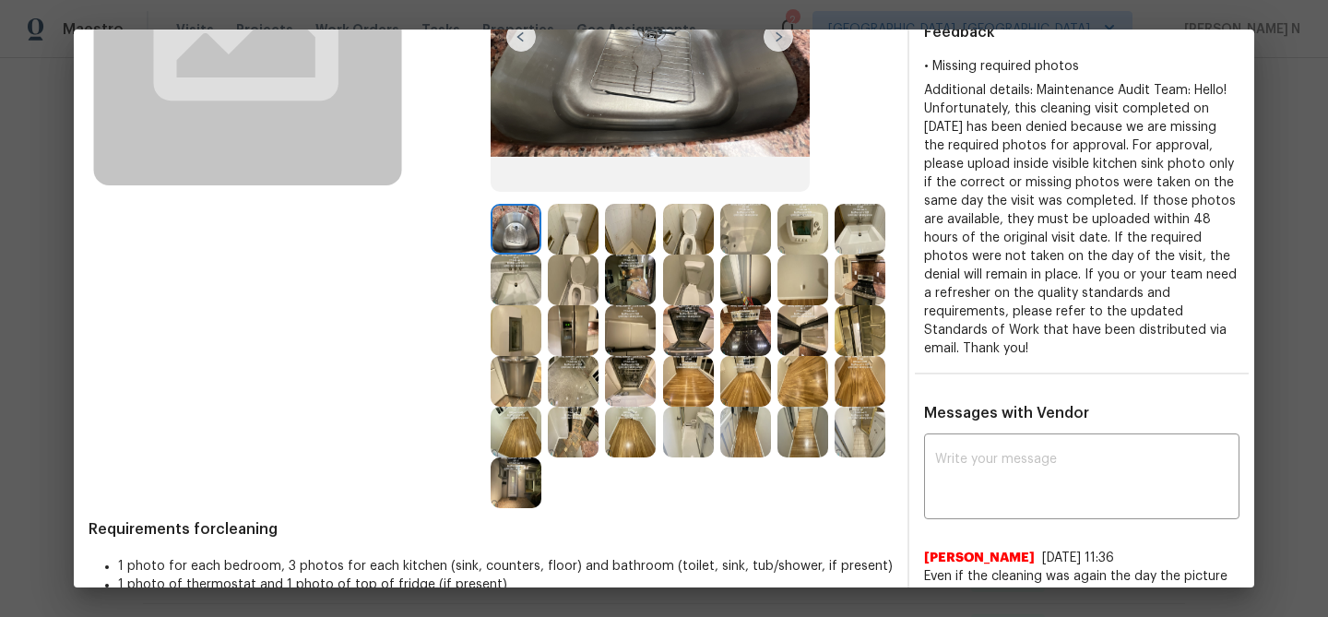
scroll to position [135, 0]
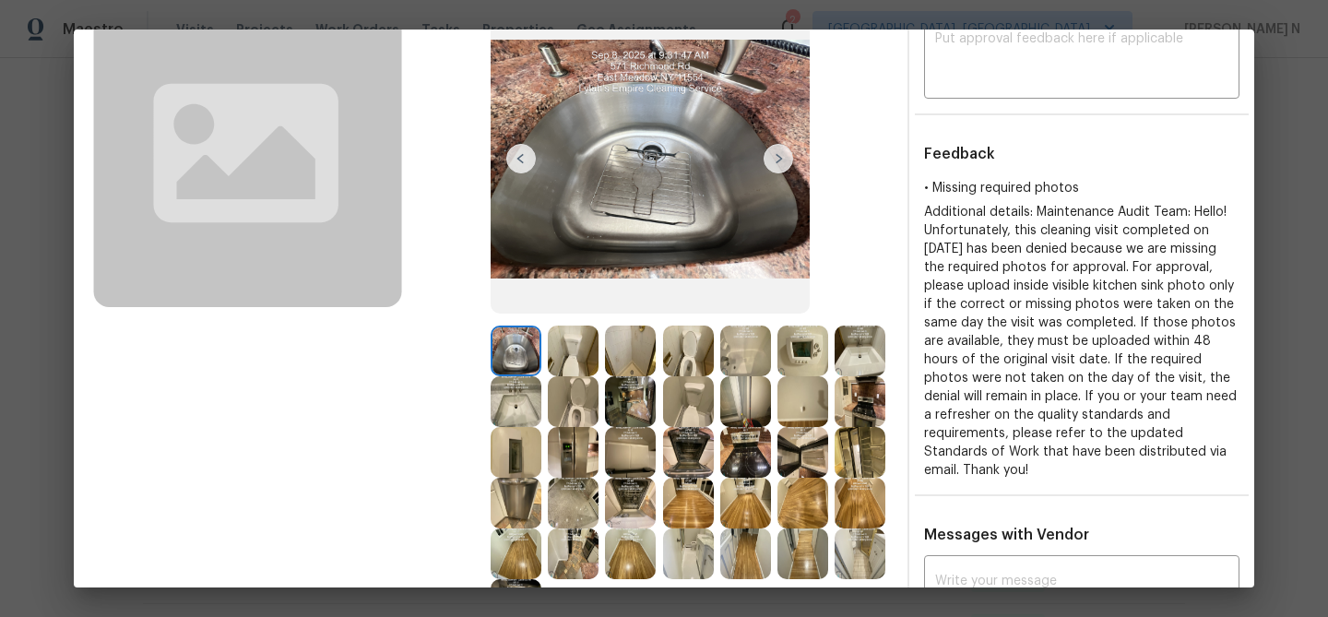
click at [806, 356] on img at bounding box center [802, 351] width 51 height 51
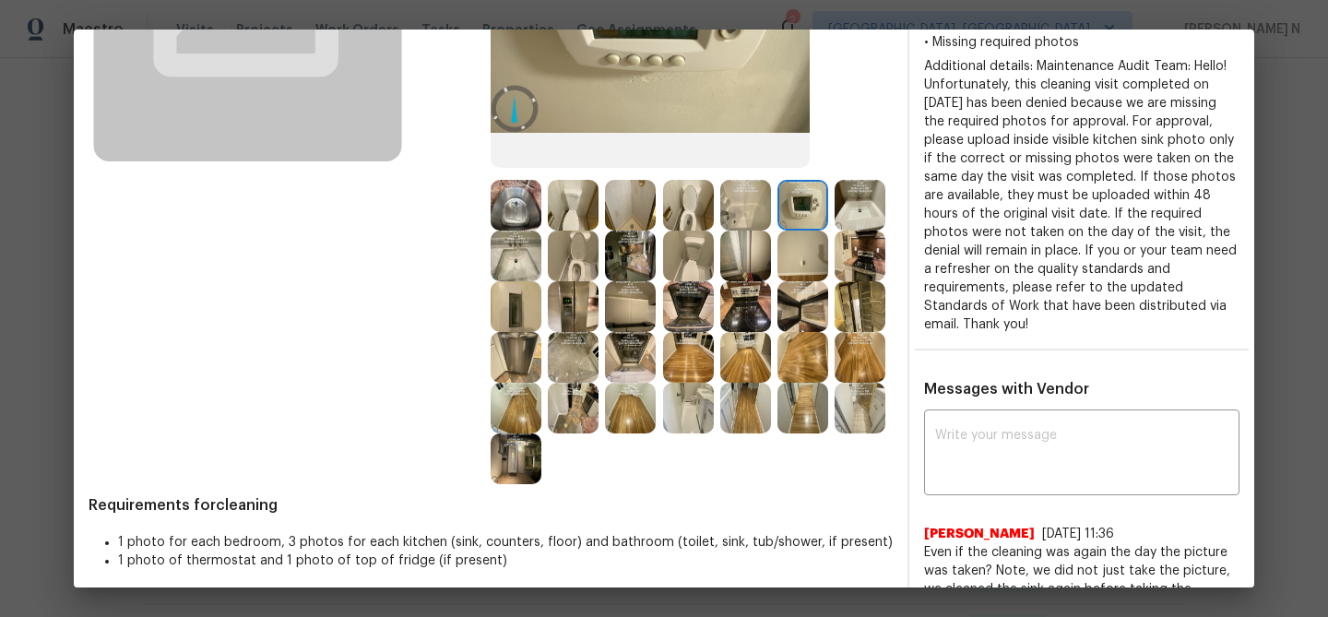
scroll to position [346, 0]
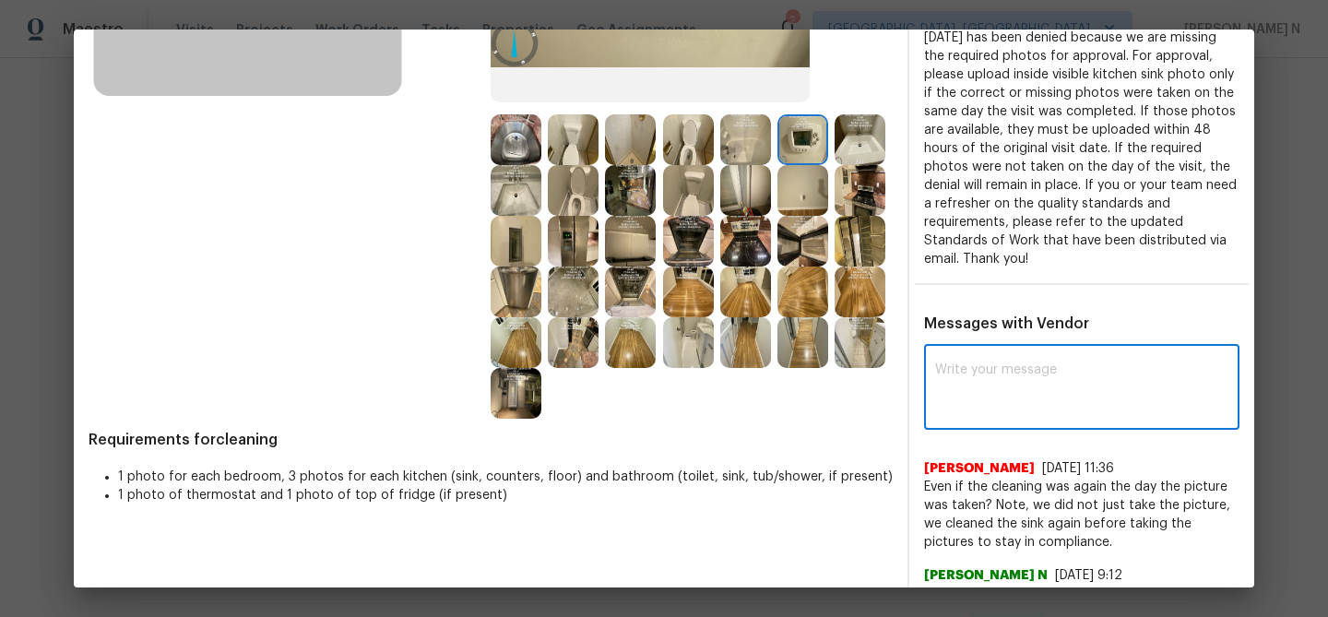
click at [1005, 367] on textarea at bounding box center [1081, 389] width 293 height 52
paste textarea "Maintenance Audit Team: Hello! Thank you for the feedback the time frame 48 hrs…"
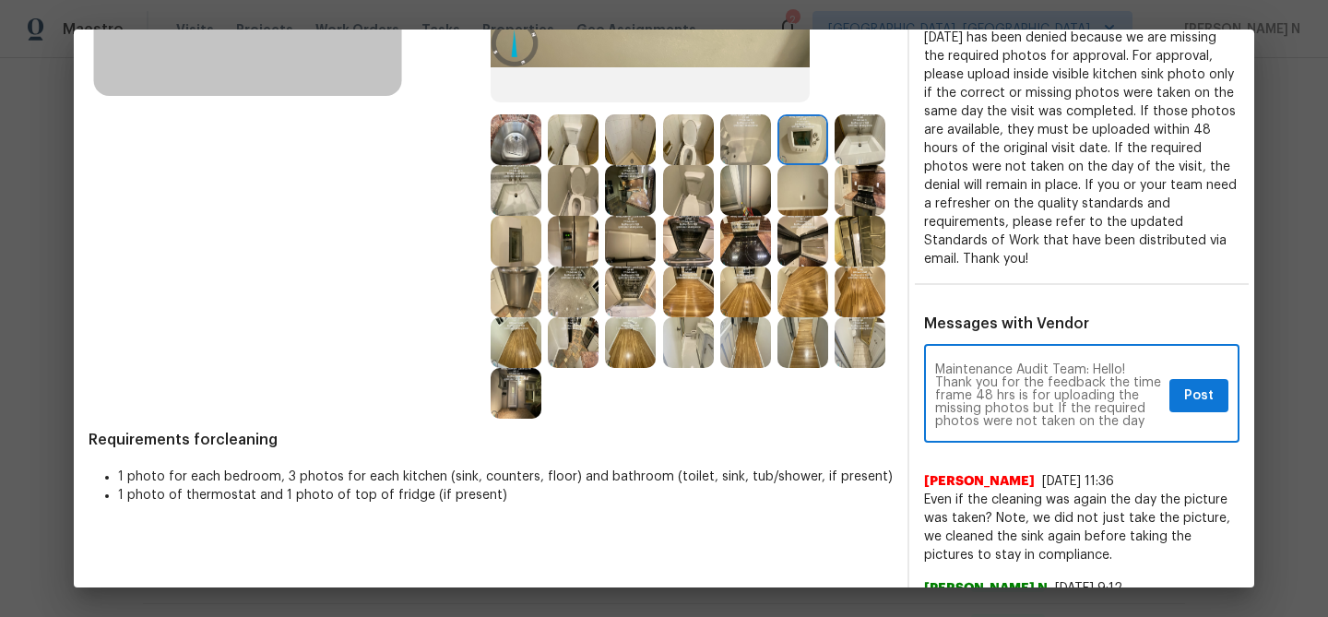
scroll to position [0, 0]
type textarea "Maintenance Audit Team: Hello! Thank you for the feedback the time frame 48 hrs…"
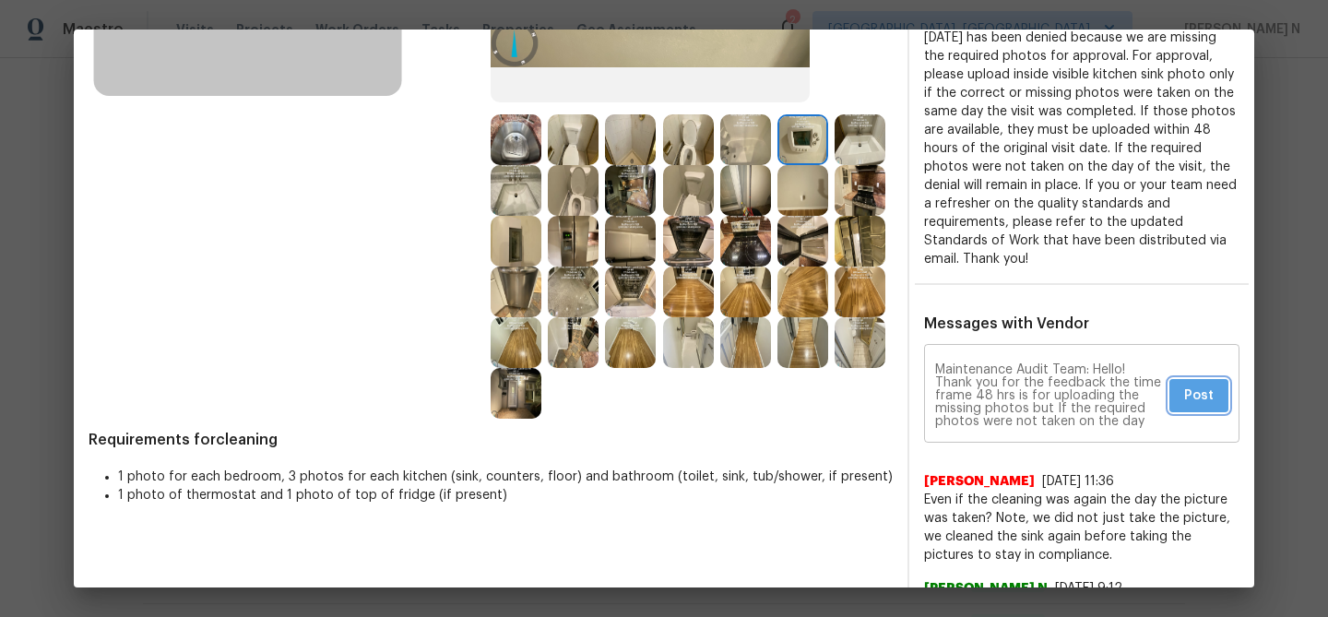
click at [1206, 402] on span "Post" at bounding box center [1199, 396] width 30 height 23
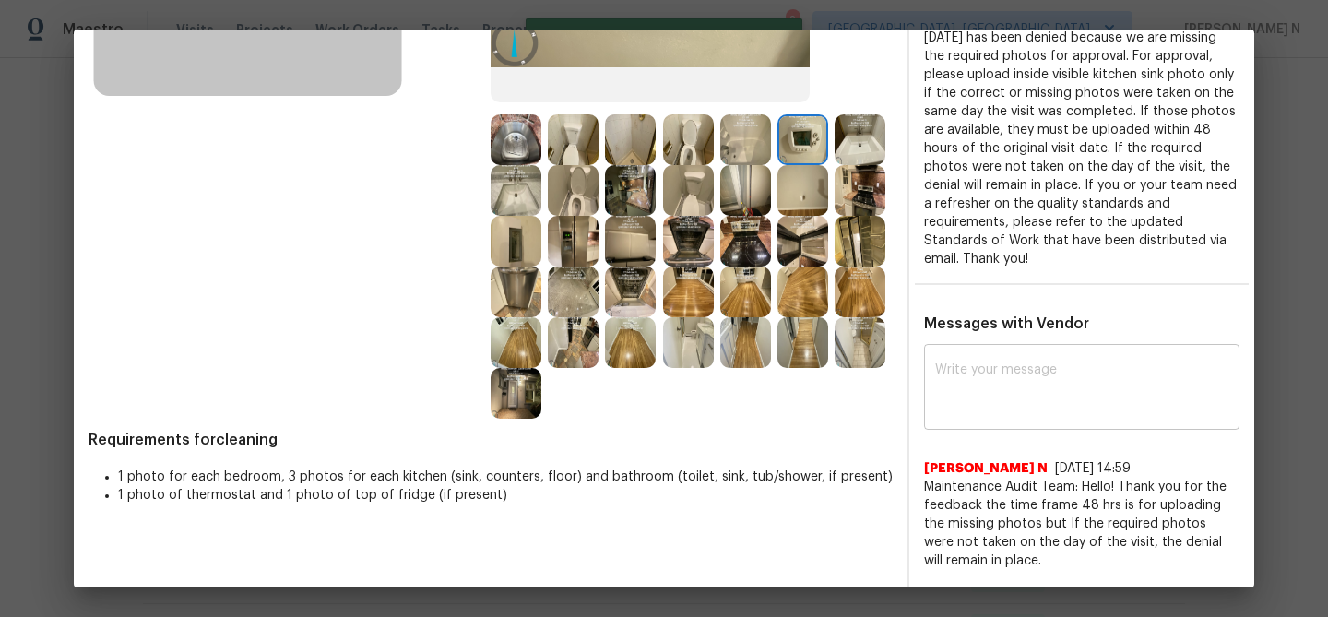
click at [1228, 409] on div "x ​" at bounding box center [1081, 389] width 315 height 81
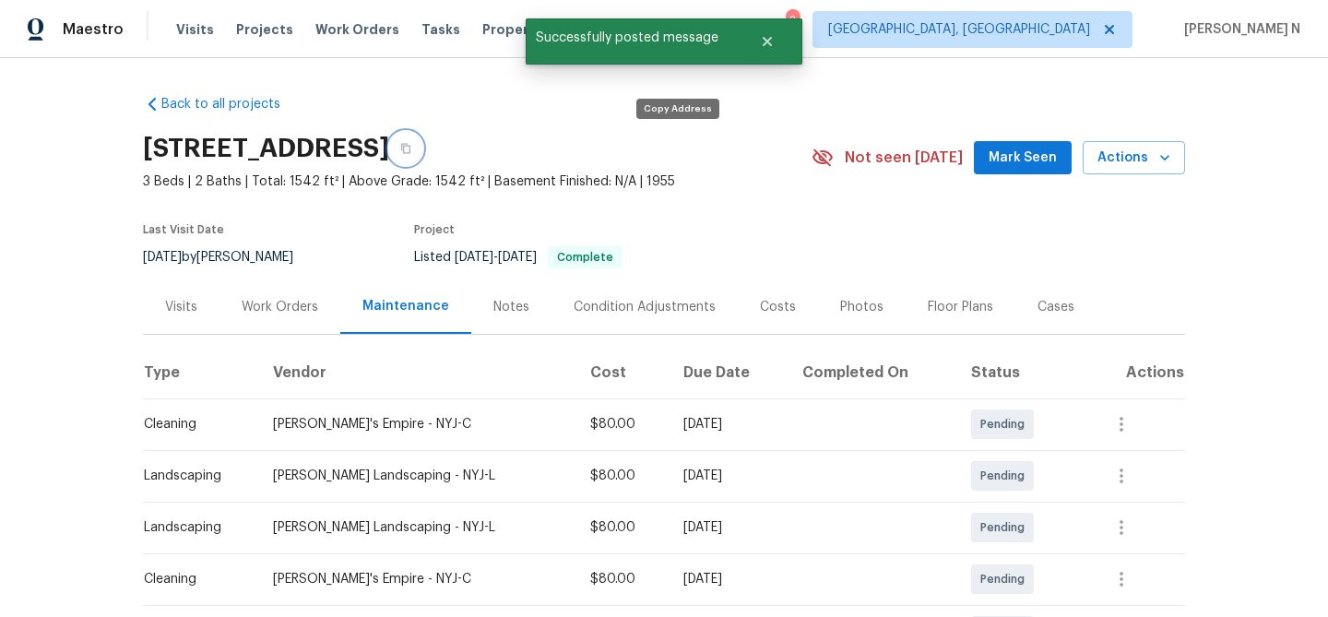
click at [422, 151] on button "button" at bounding box center [405, 148] width 33 height 33
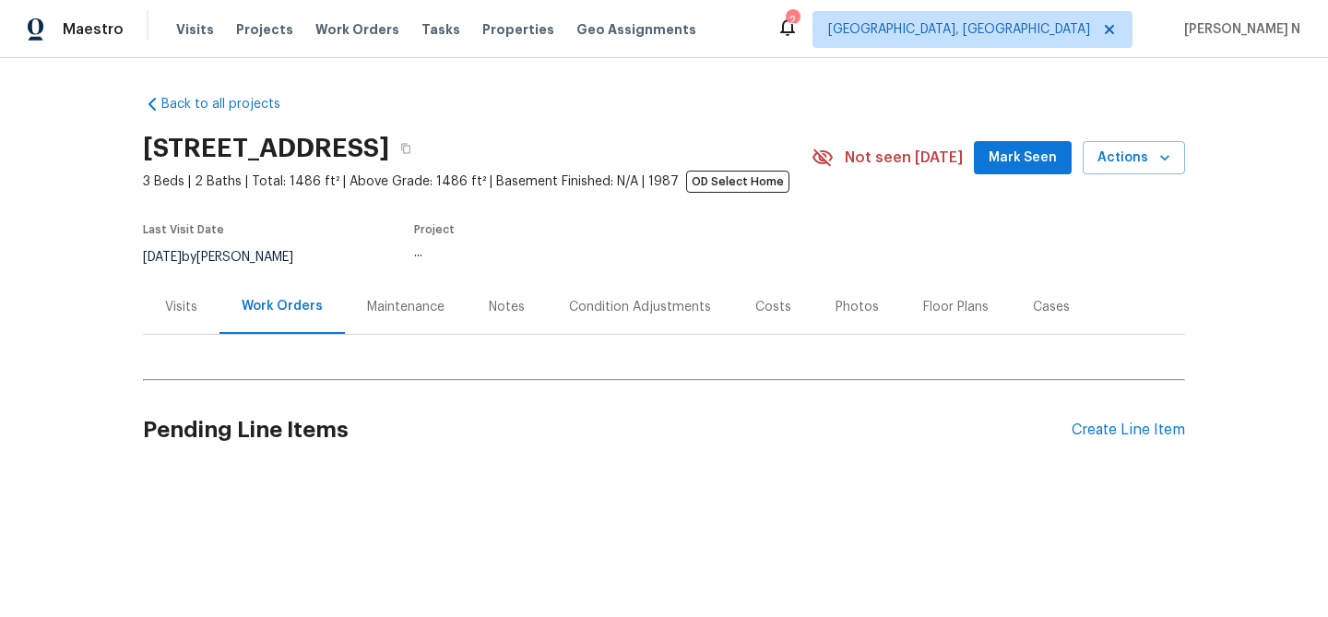
click at [411, 326] on div "Maintenance" at bounding box center [406, 306] width 122 height 54
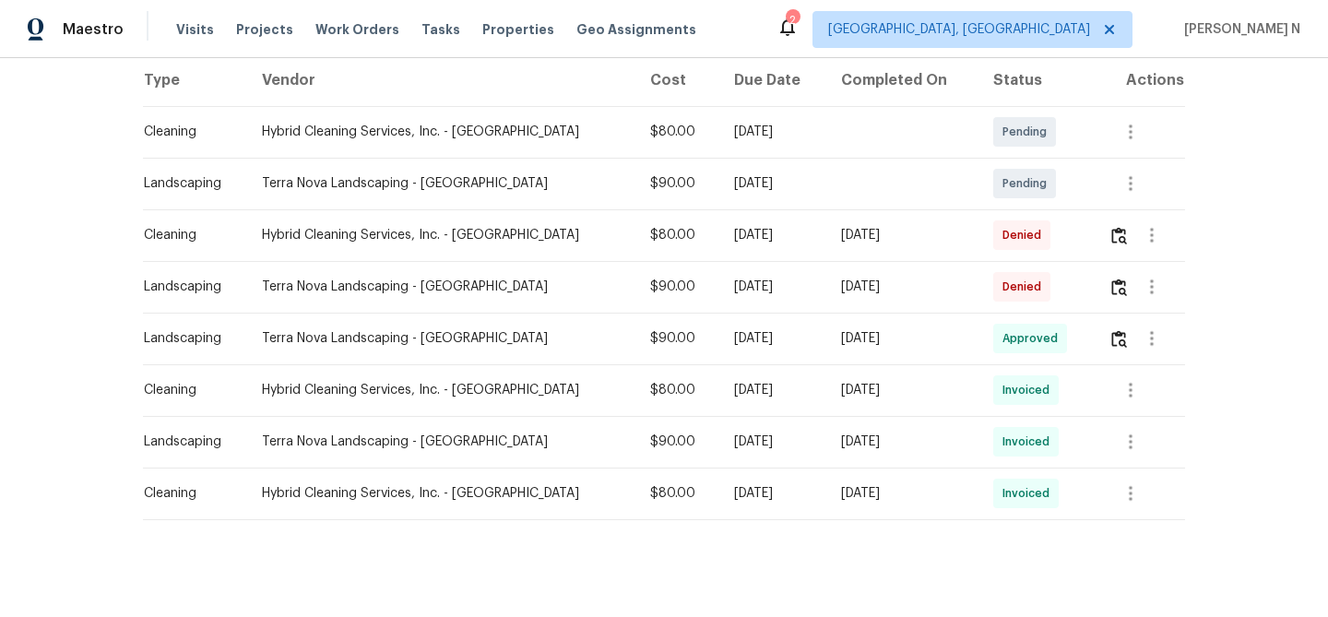
scroll to position [290, 0]
click at [1117, 244] on img "button" at bounding box center [1119, 238] width 16 height 18
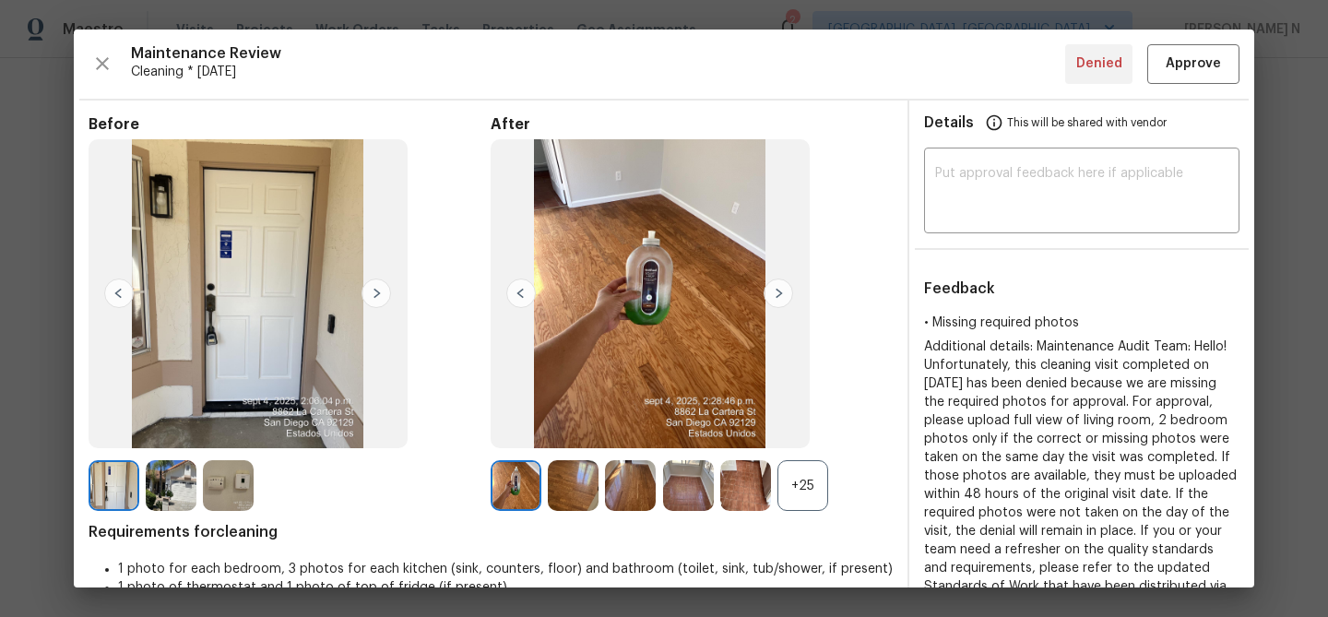
click at [801, 503] on div "+25" at bounding box center [802, 485] width 51 height 51
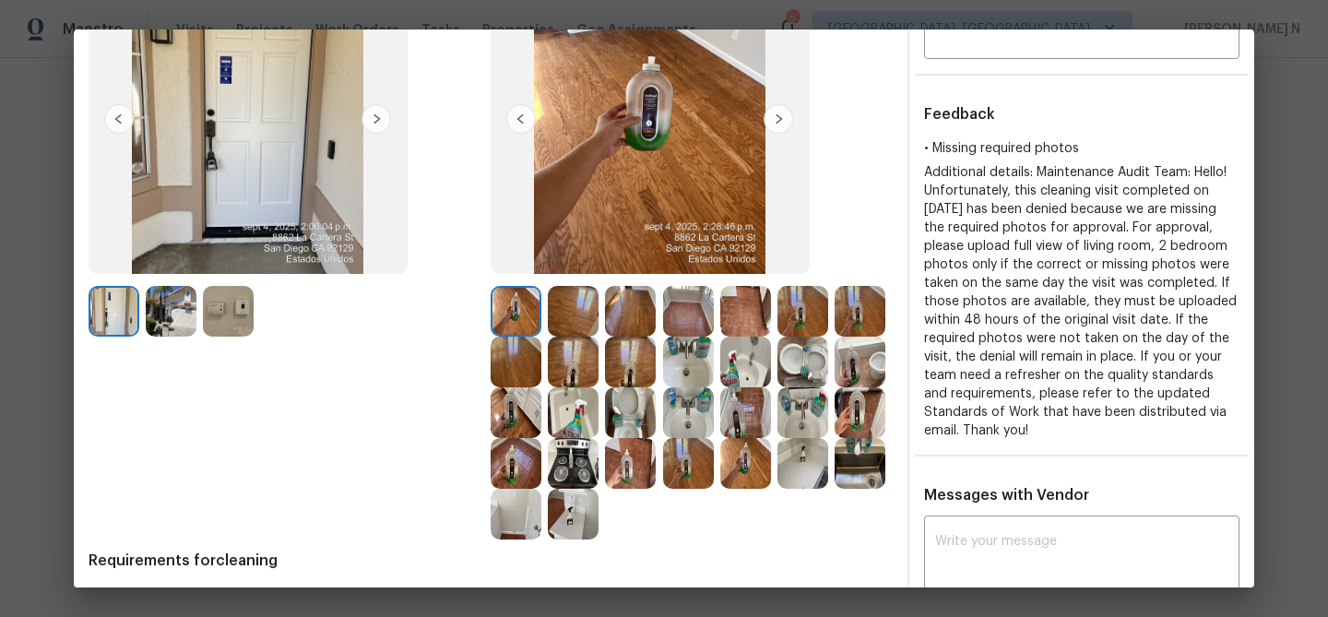
scroll to position [184, 0]
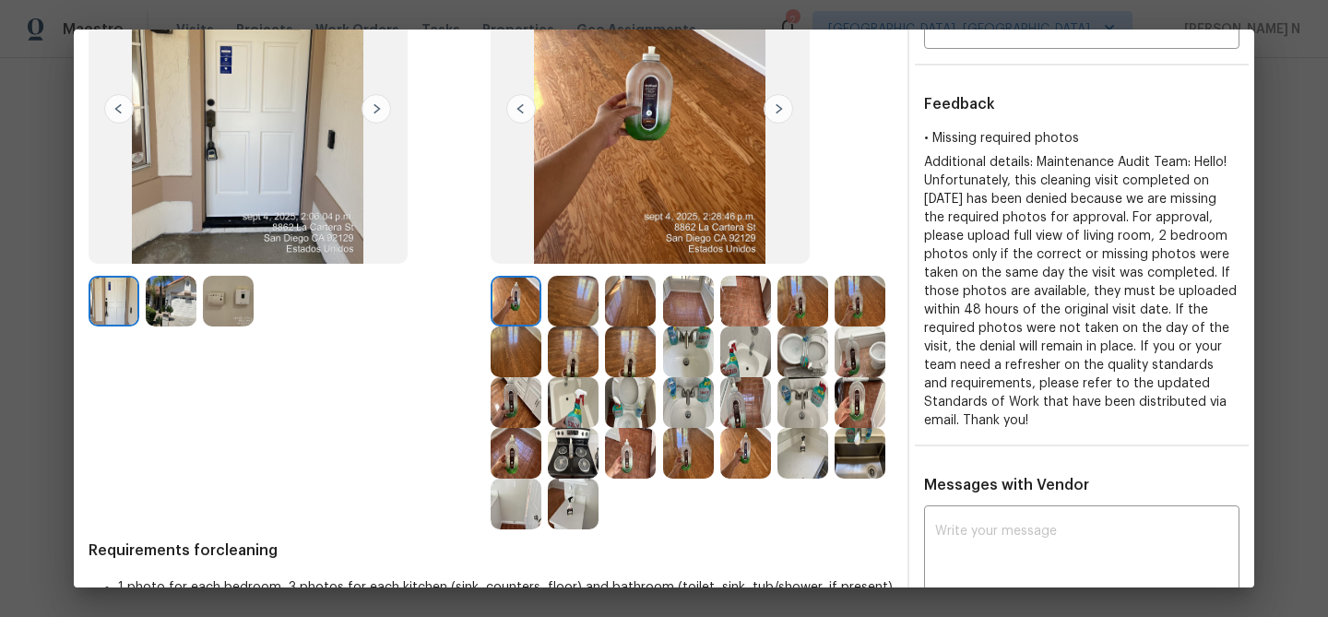
click at [874, 448] on img at bounding box center [860, 453] width 51 height 51
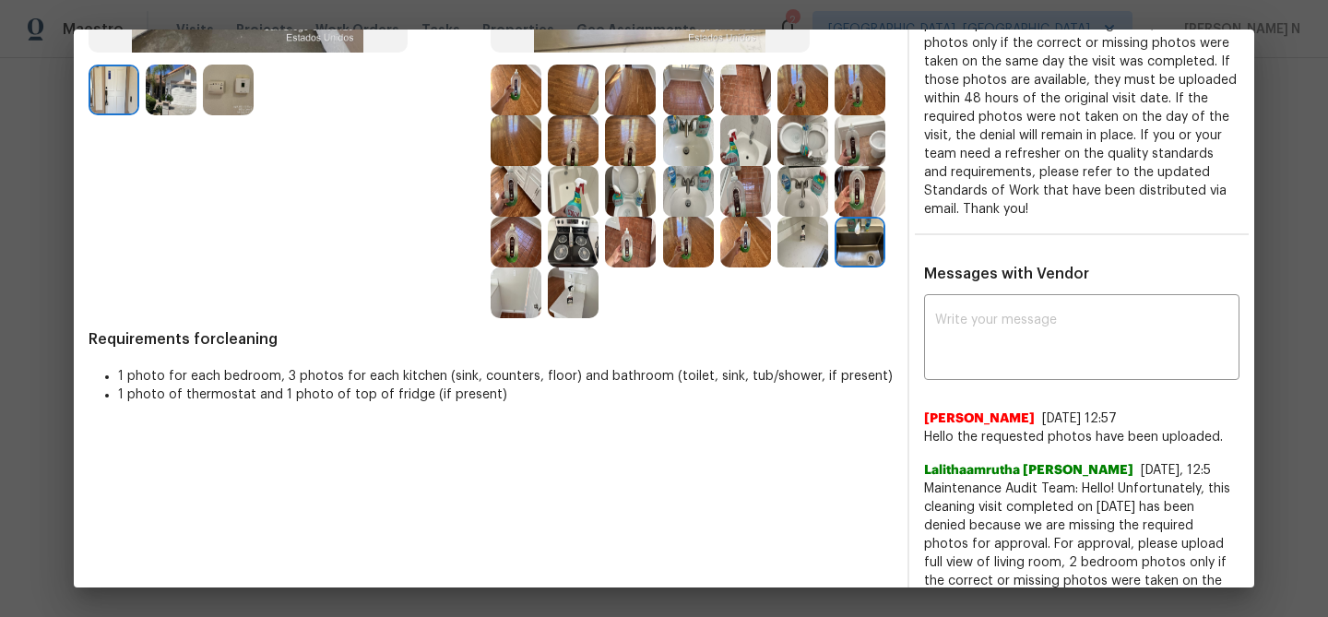
scroll to position [413, 0]
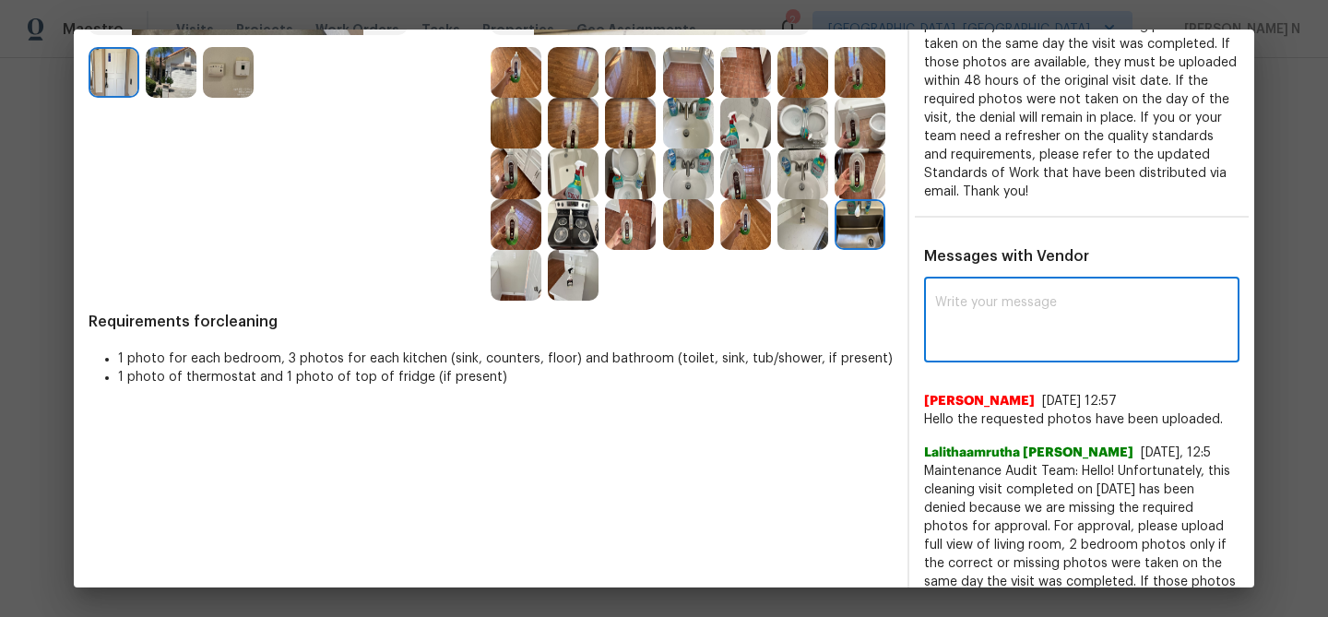
click at [979, 310] on textarea at bounding box center [1081, 322] width 293 height 52
paste textarea "Maintenance Audit Team: Hello! Thank you for uploading the photo, after further…"
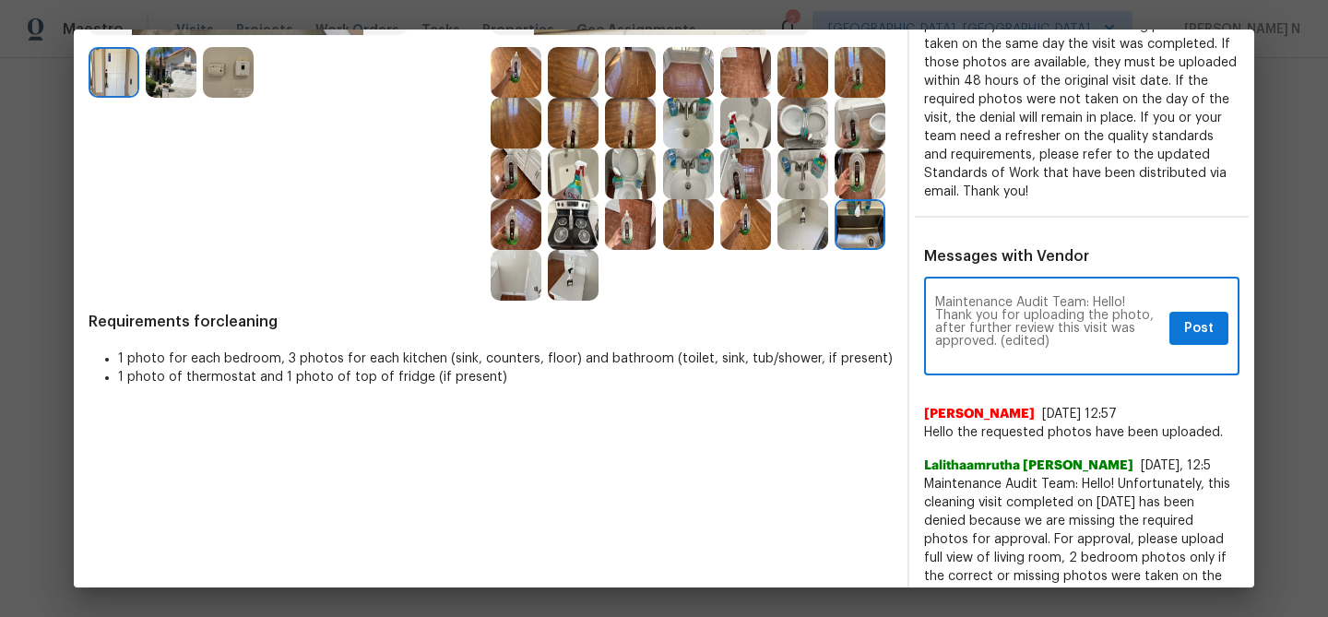
scroll to position [0, 0]
drag, startPoint x: 999, startPoint y: 343, endPoint x: 1077, endPoint y: 343, distance: 78.4
click at [1072, 343] on textarea "Maintenance Audit Team: Hello! Thank you for uploading the photo, after further…" at bounding box center [1048, 328] width 227 height 65
type textarea "Maintenance Audit Team: Hello! Thank you for uploading the photo, after further…"
click at [1185, 328] on span "Post" at bounding box center [1199, 328] width 30 height 23
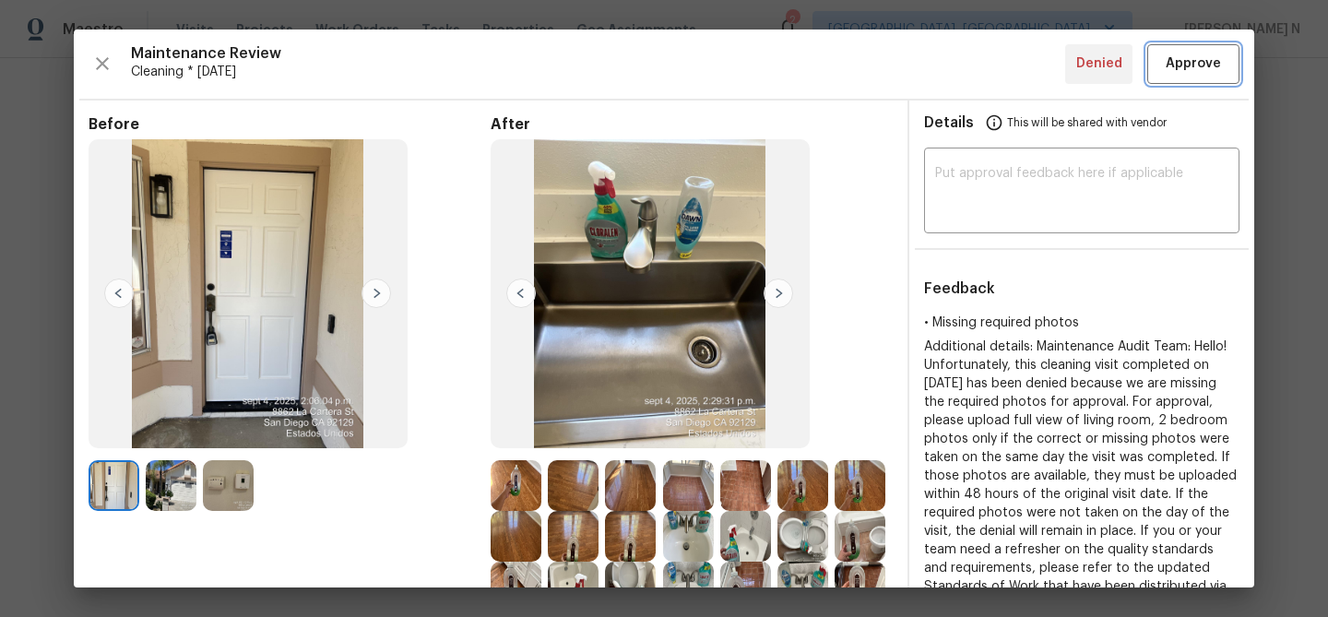
click at [1193, 65] on span "Approve" at bounding box center [1193, 64] width 55 height 23
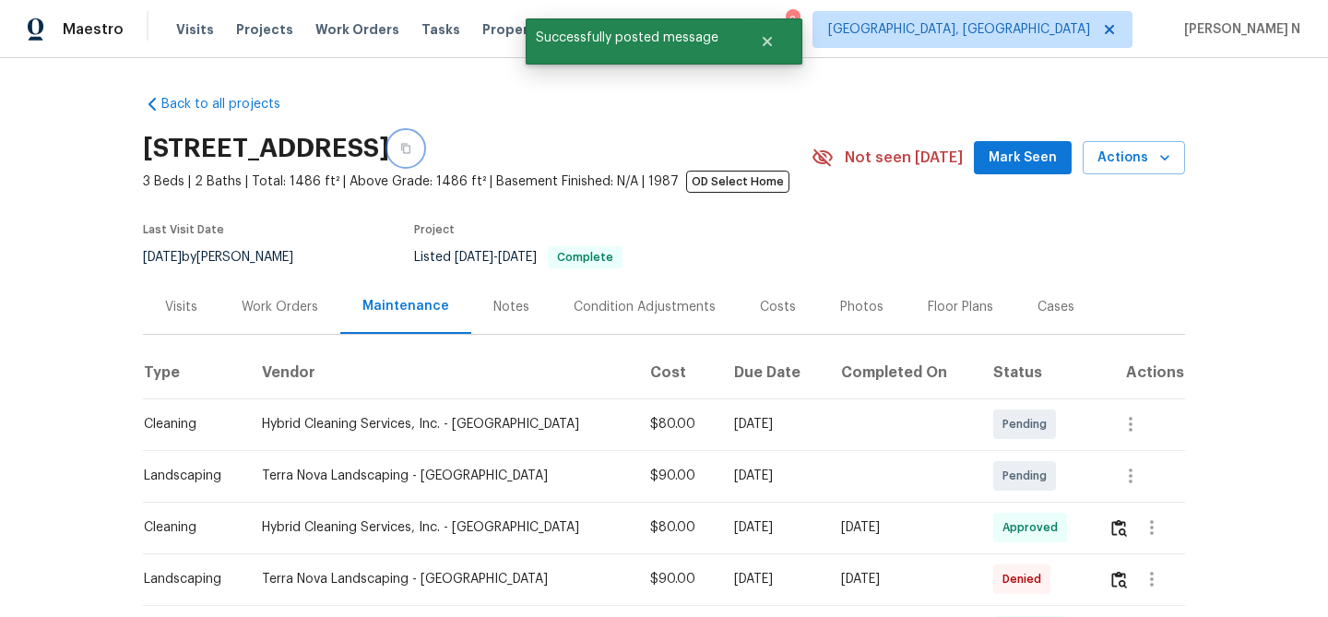
click at [422, 143] on button "button" at bounding box center [405, 148] width 33 height 33
